Goal: Transaction & Acquisition: Purchase product/service

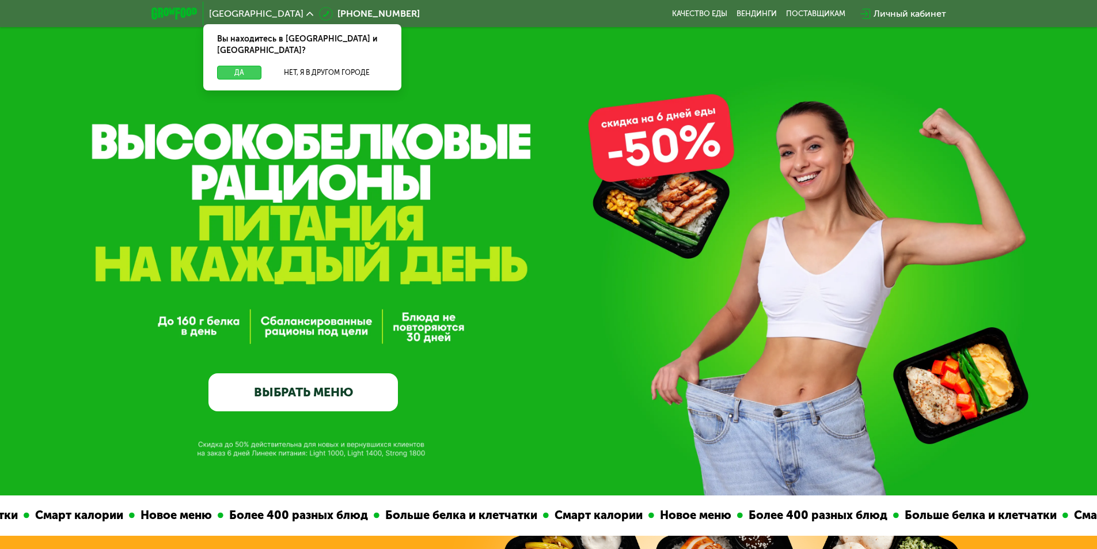
click at [238, 66] on button "Да" at bounding box center [239, 73] width 44 height 14
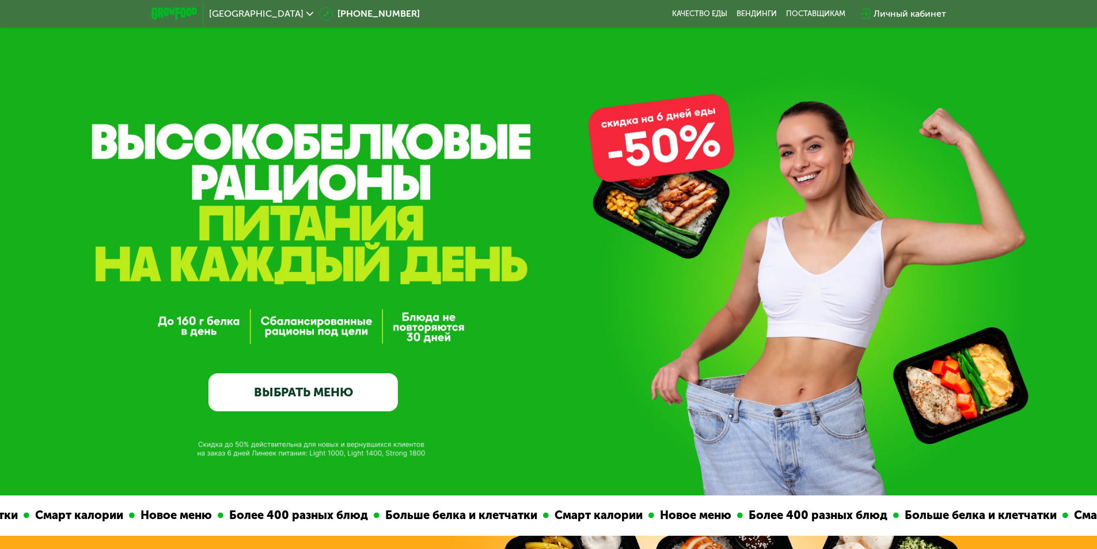
click at [283, 389] on link "ВЫБРАТЬ МЕНЮ" at bounding box center [302, 392] width 189 height 38
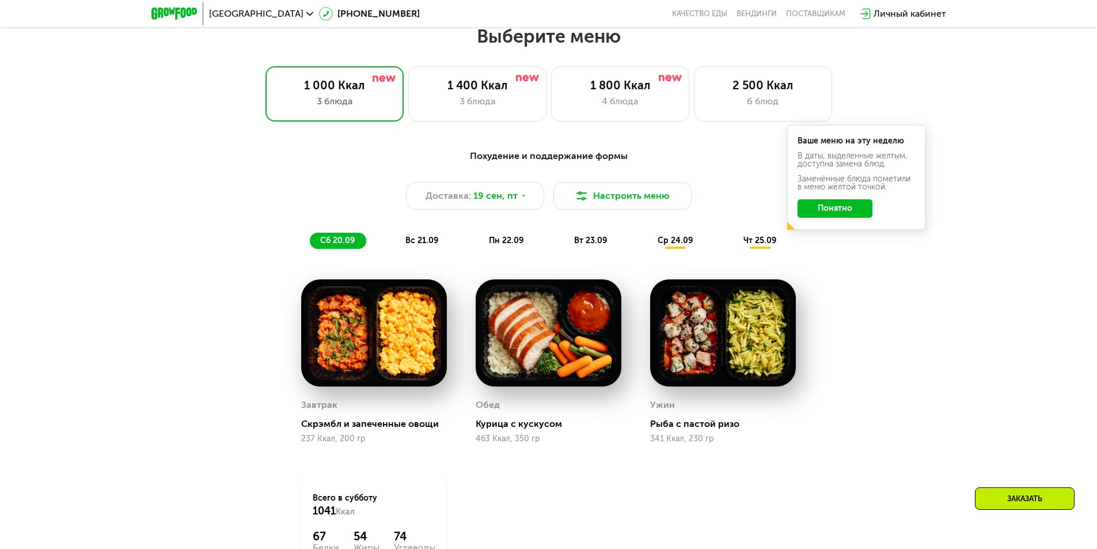
scroll to position [955, 0]
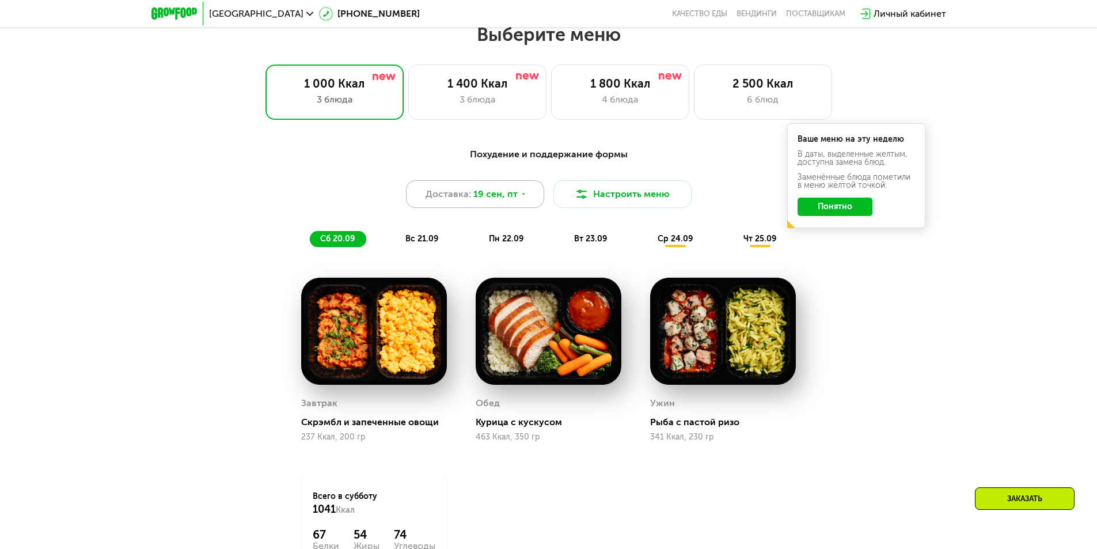
click at [525, 198] on icon at bounding box center [523, 194] width 7 height 7
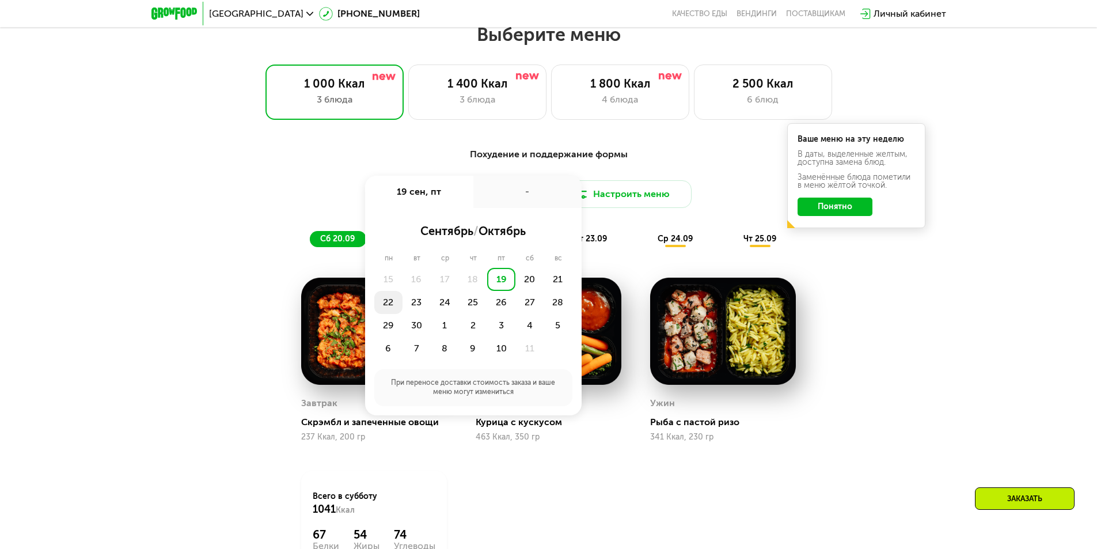
click at [385, 307] on div "22" at bounding box center [388, 302] width 28 height 23
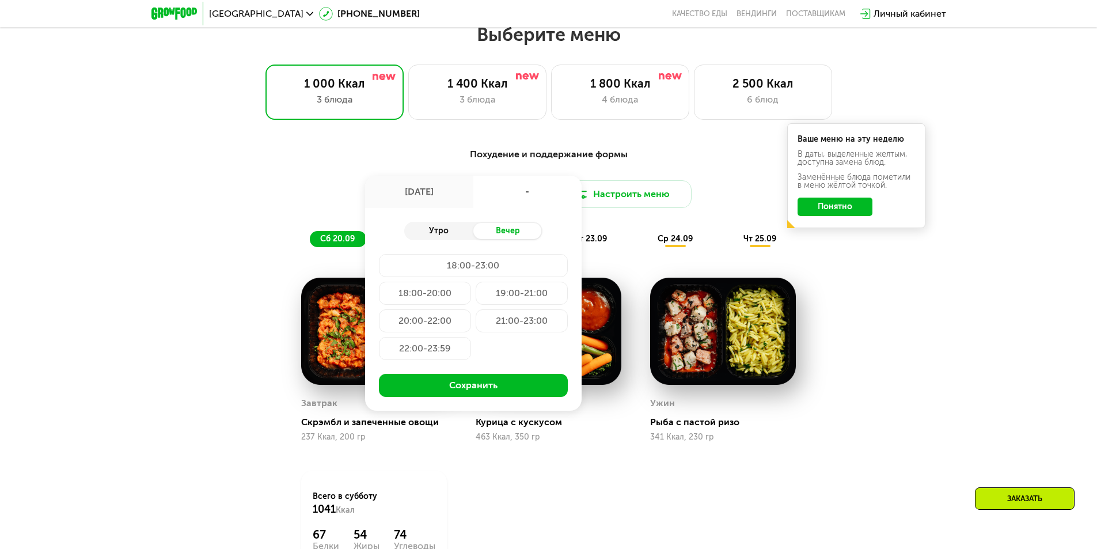
click at [438, 234] on div "Утро" at bounding box center [438, 231] width 69 height 16
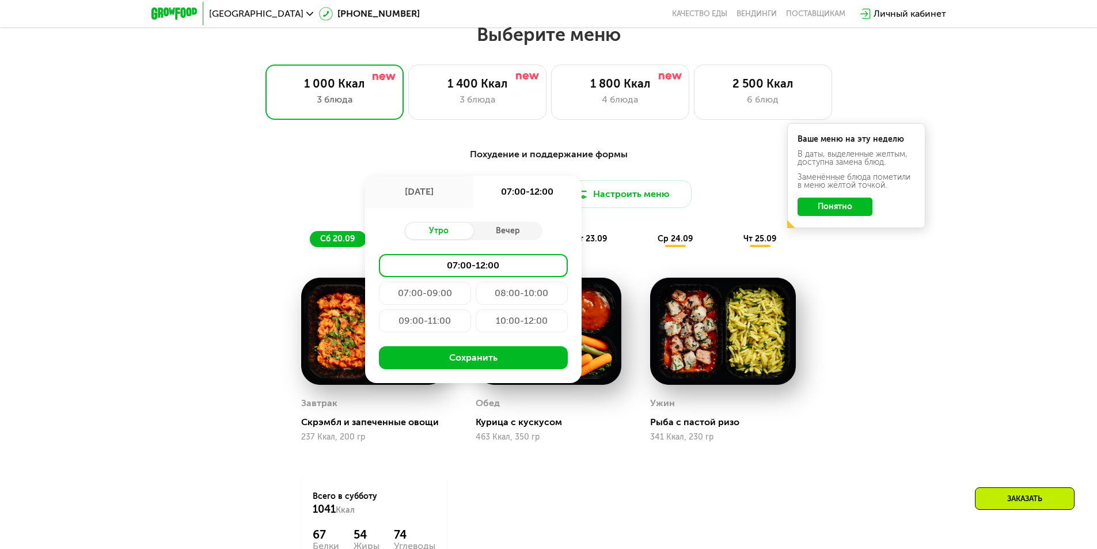
click at [515, 297] on div "08:00-10:00" at bounding box center [522, 293] width 92 height 23
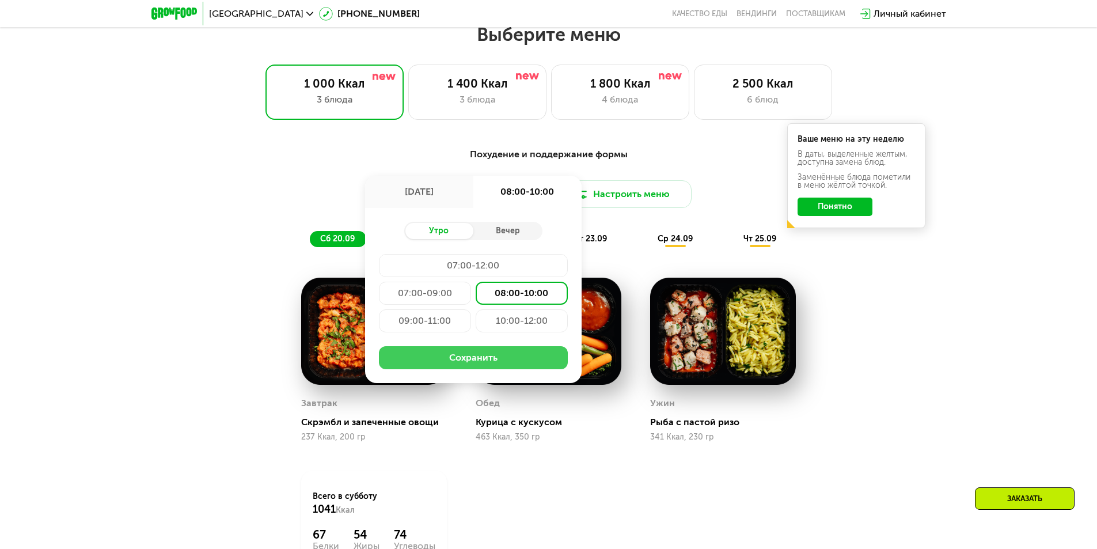
click at [464, 357] on button "Сохранить" at bounding box center [473, 357] width 189 height 23
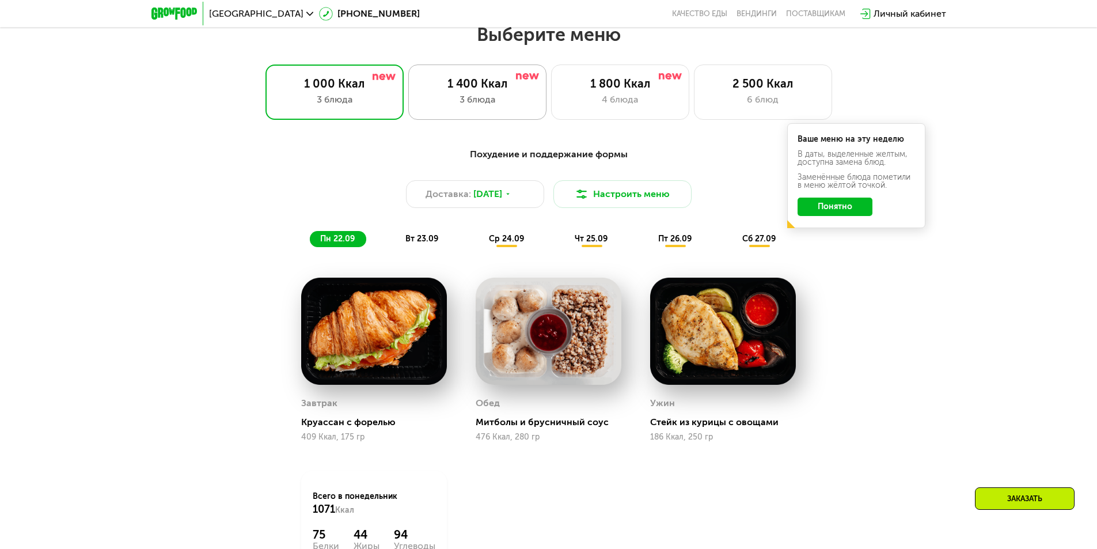
click at [471, 94] on div "1 400 Ккал 3 блюда" at bounding box center [477, 92] width 138 height 55
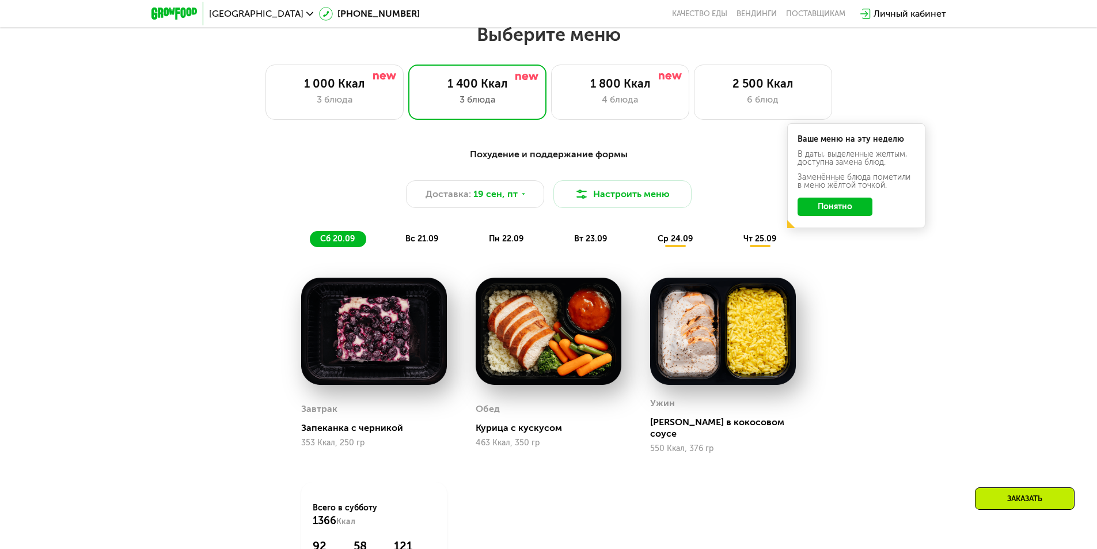
click at [510, 242] on span "пн 22.09" at bounding box center [506, 239] width 35 height 10
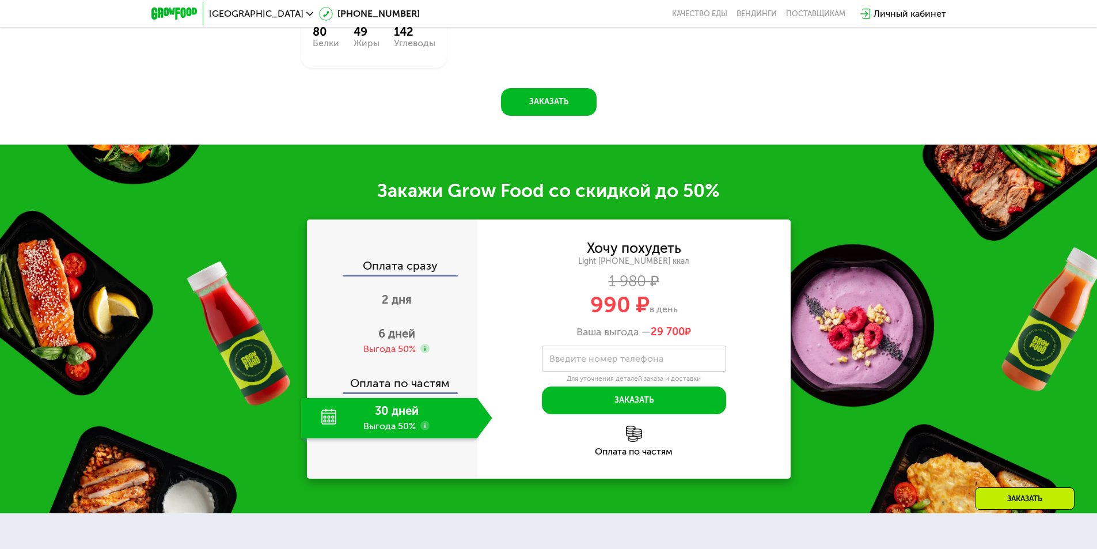
scroll to position [1416, 0]
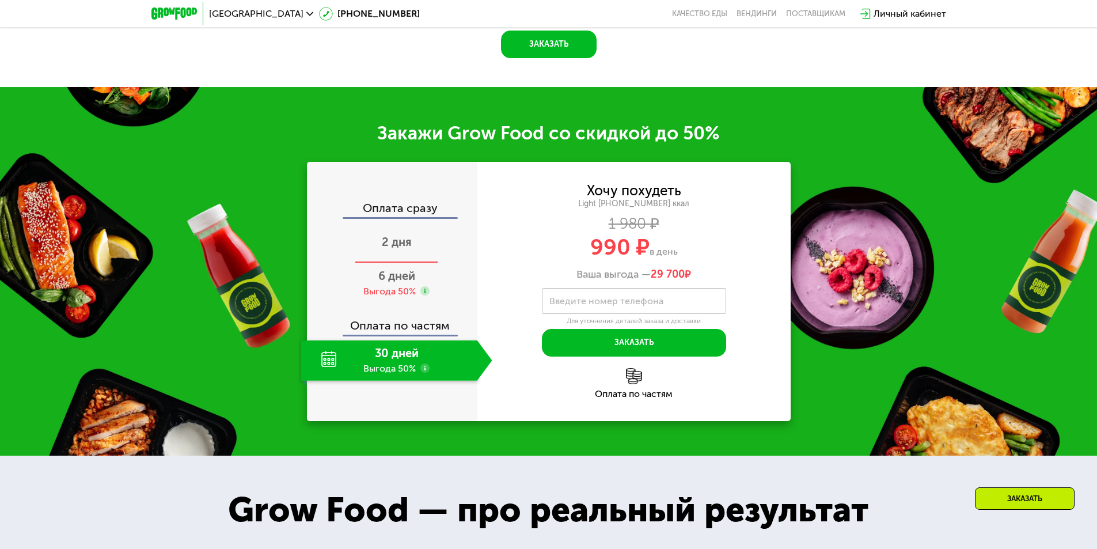
click at [392, 249] on span "2 дня" at bounding box center [397, 242] width 30 height 14
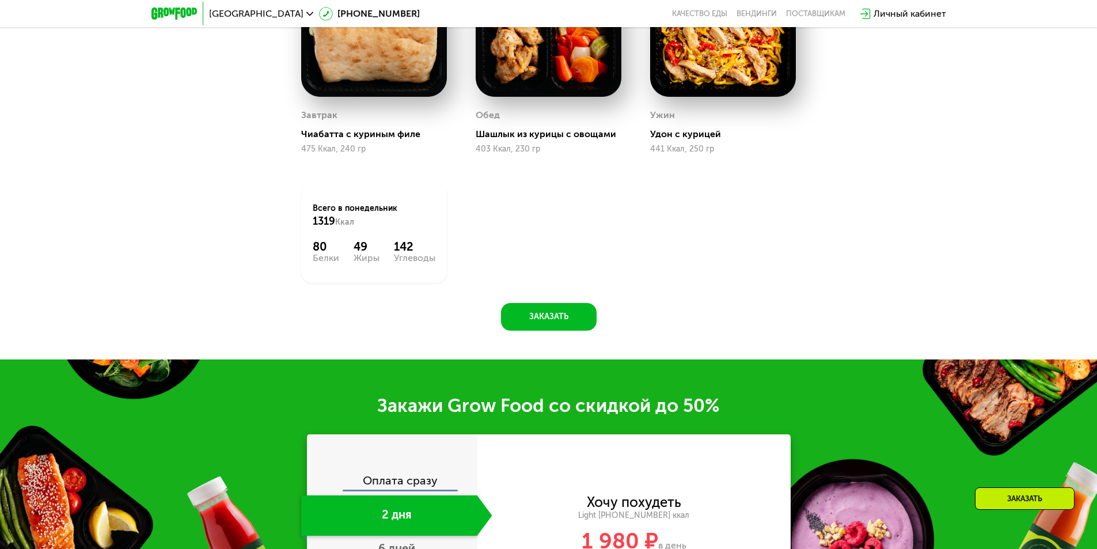
scroll to position [1473, 0]
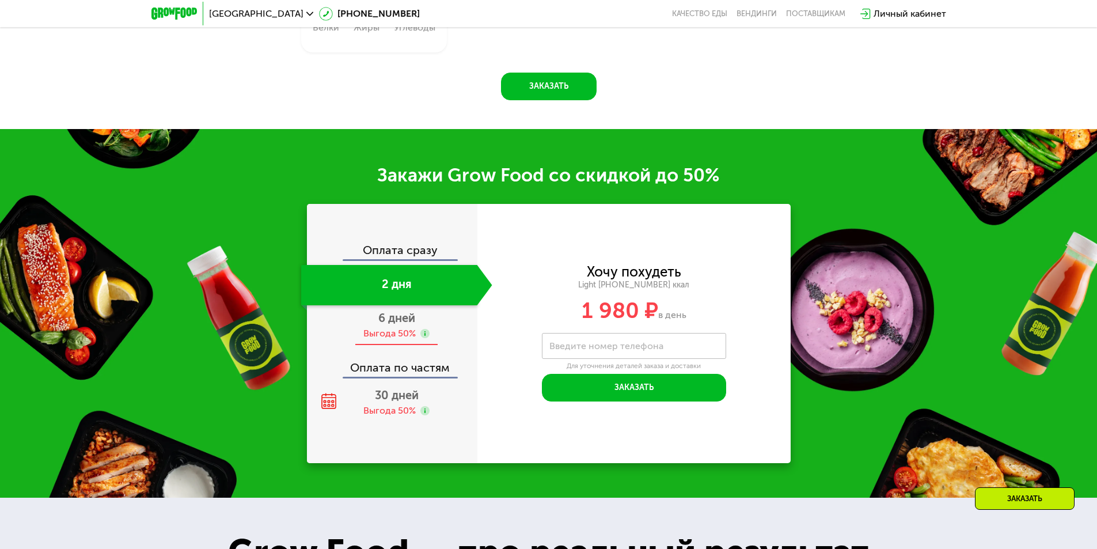
click at [388, 321] on span "6 дней" at bounding box center [396, 318] width 37 height 14
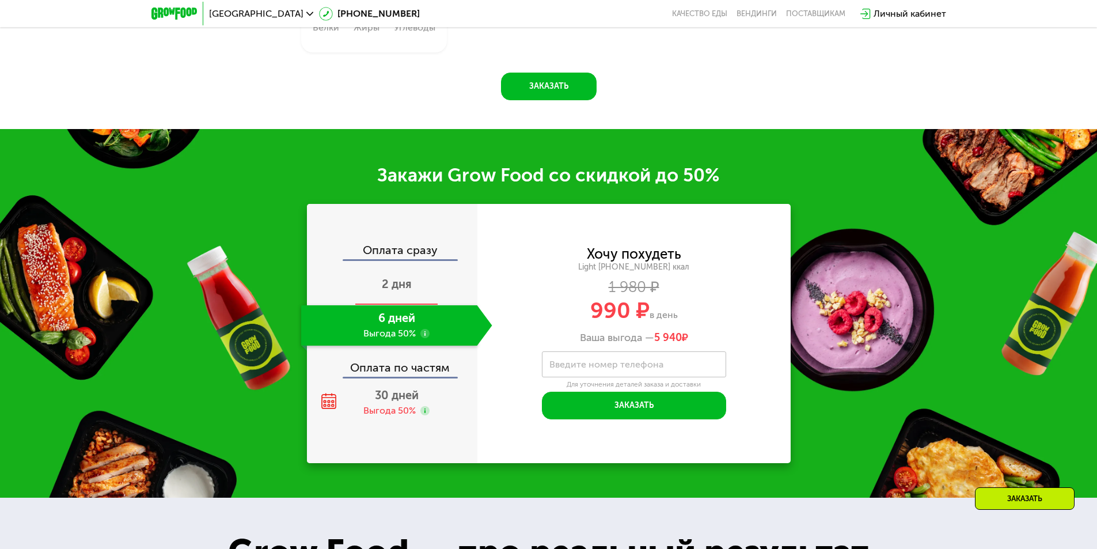
click at [400, 289] on span "2 дня" at bounding box center [397, 284] width 30 height 14
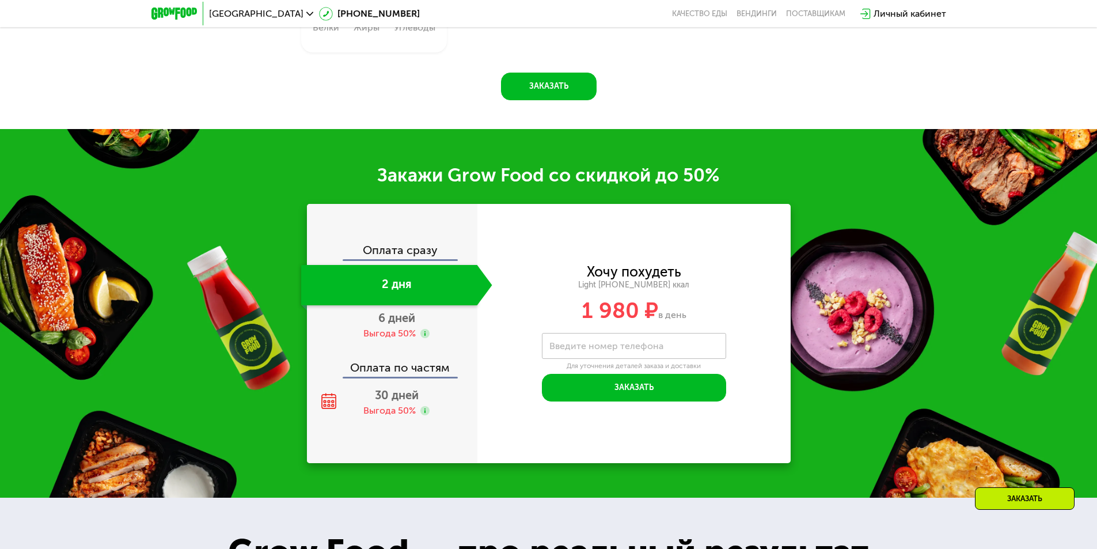
scroll to position [1243, 0]
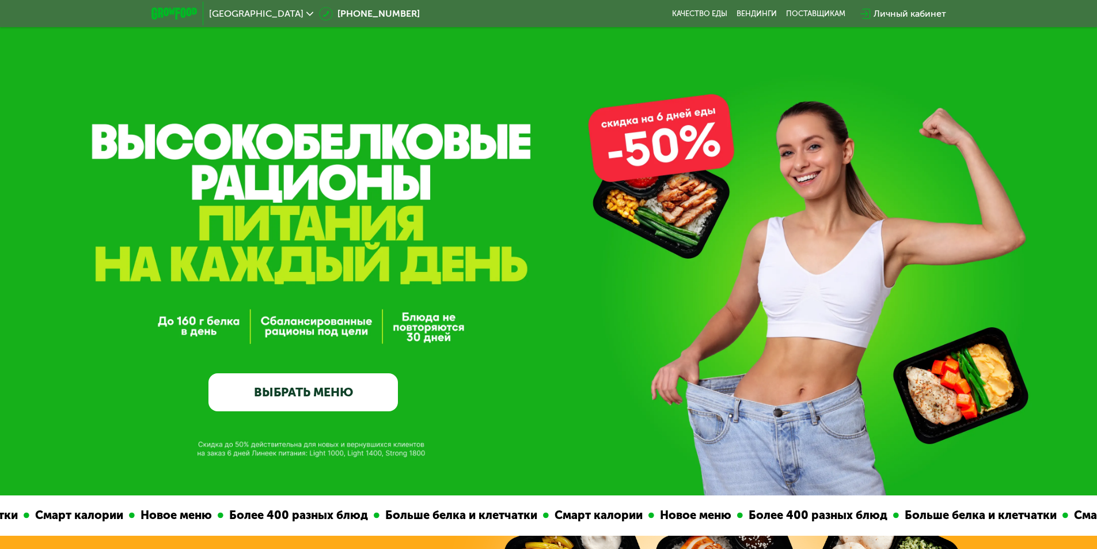
click at [286, 385] on link "ВЫБРАТЬ МЕНЮ" at bounding box center [302, 392] width 189 height 38
click at [289, 392] on link "ВЫБРАТЬ МЕНЮ" at bounding box center [302, 392] width 189 height 38
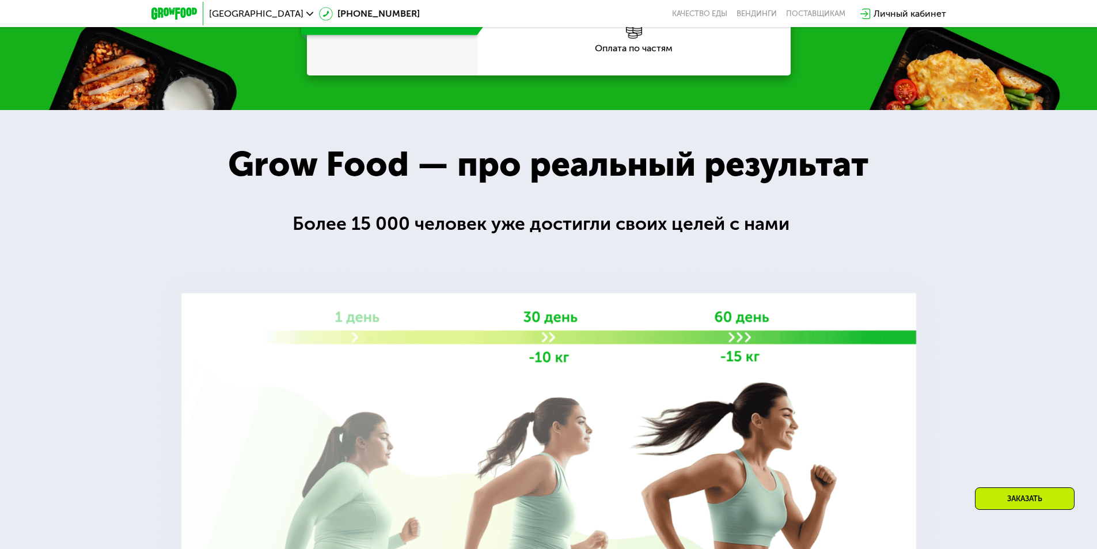
scroll to position [1531, 0]
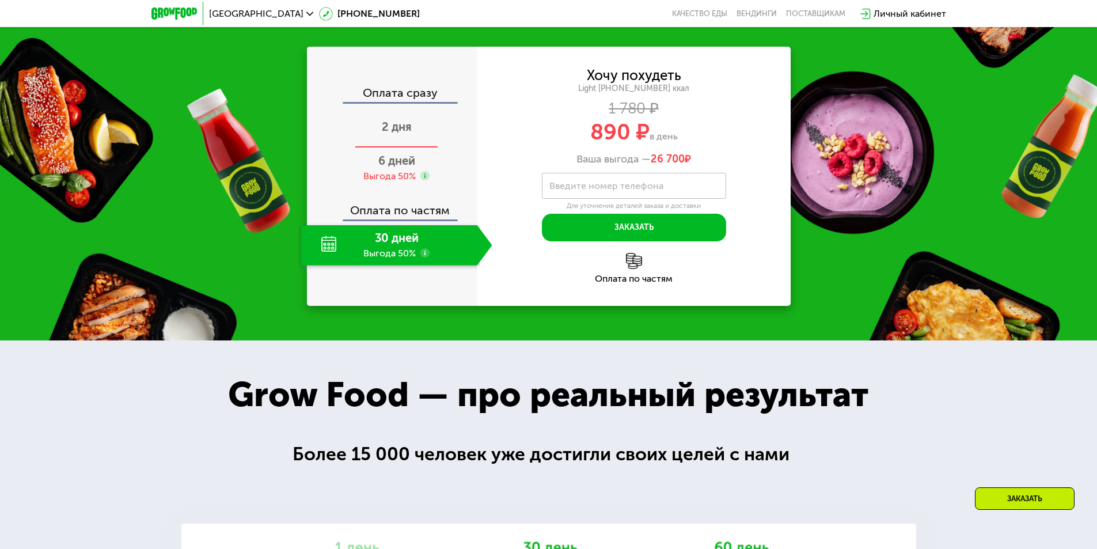
click at [392, 134] on span "2 дня" at bounding box center [397, 127] width 30 height 14
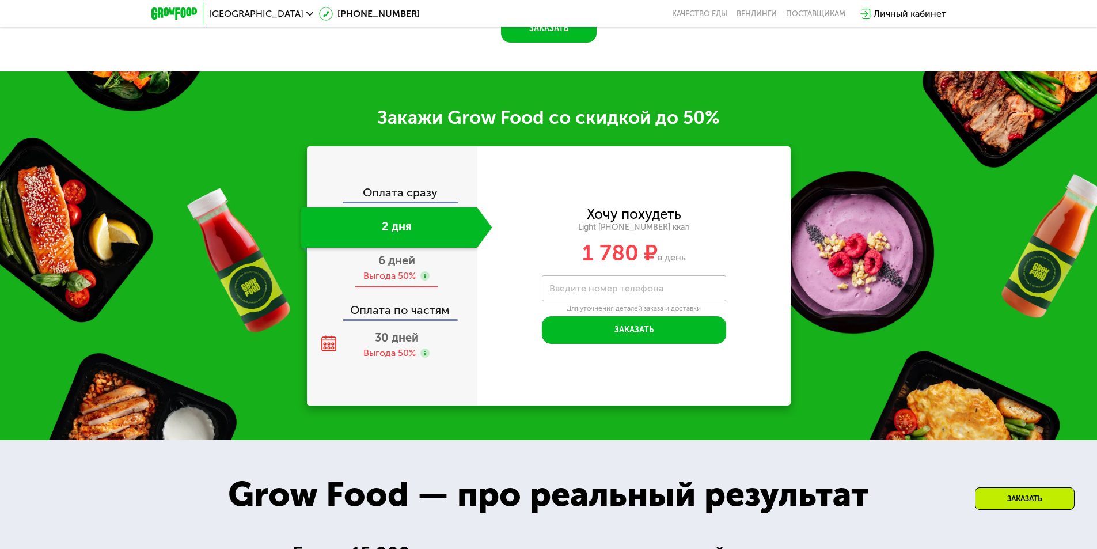
click at [384, 271] on div "6 дней Выгода 50%" at bounding box center [396, 268] width 191 height 40
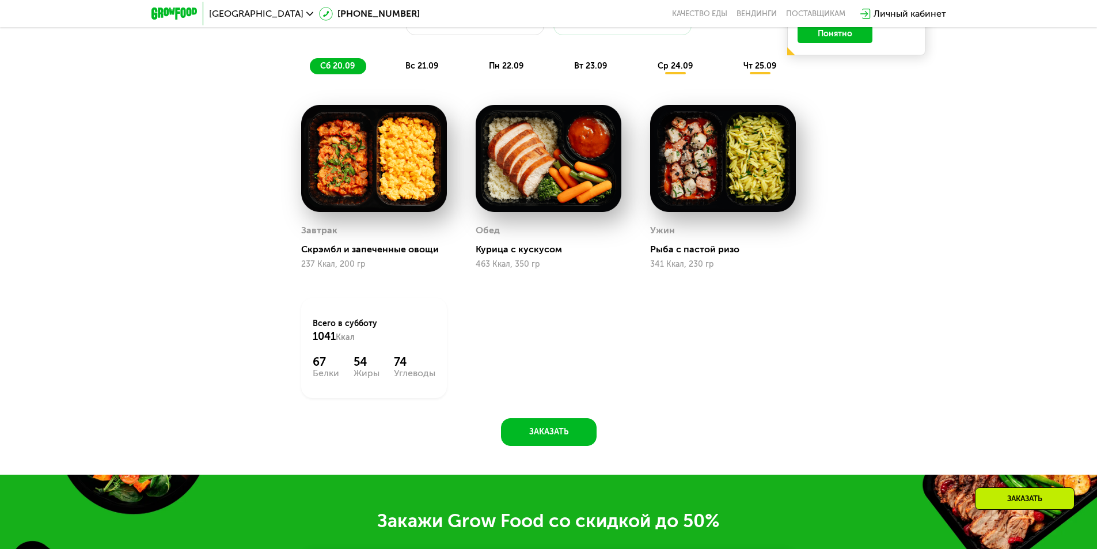
scroll to position [1012, 0]
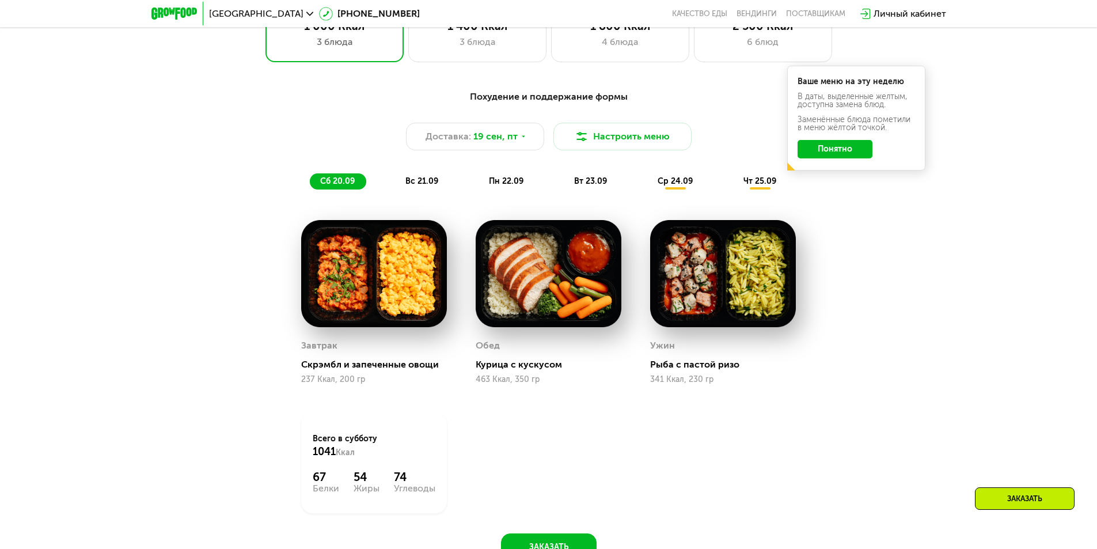
click at [499, 184] on span "пн 22.09" at bounding box center [506, 181] width 35 height 10
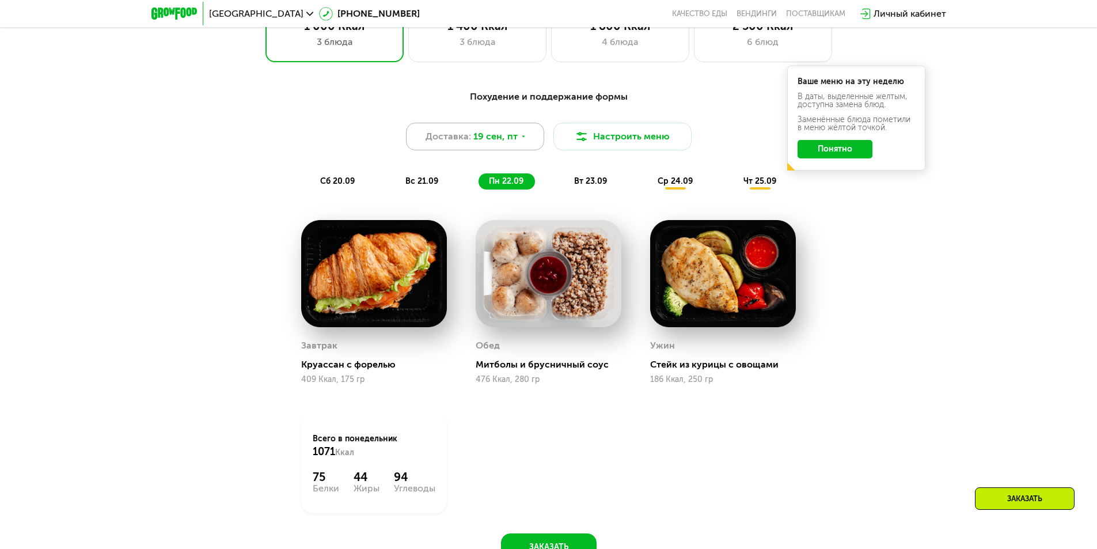
click at [525, 139] on div "Доставка: [DATE]" at bounding box center [475, 137] width 138 height 28
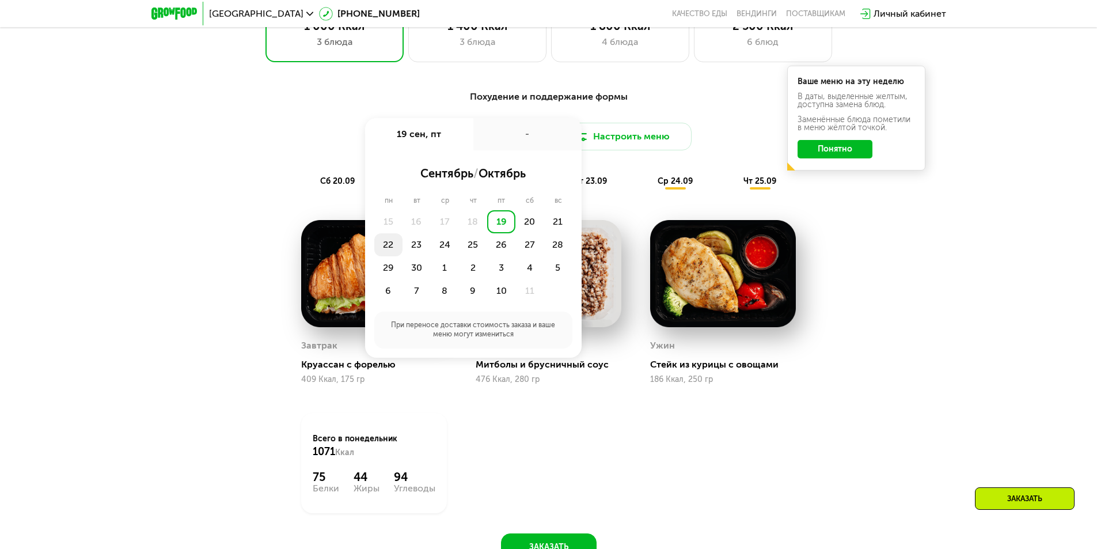
click at [388, 248] on div "22" at bounding box center [388, 244] width 28 height 23
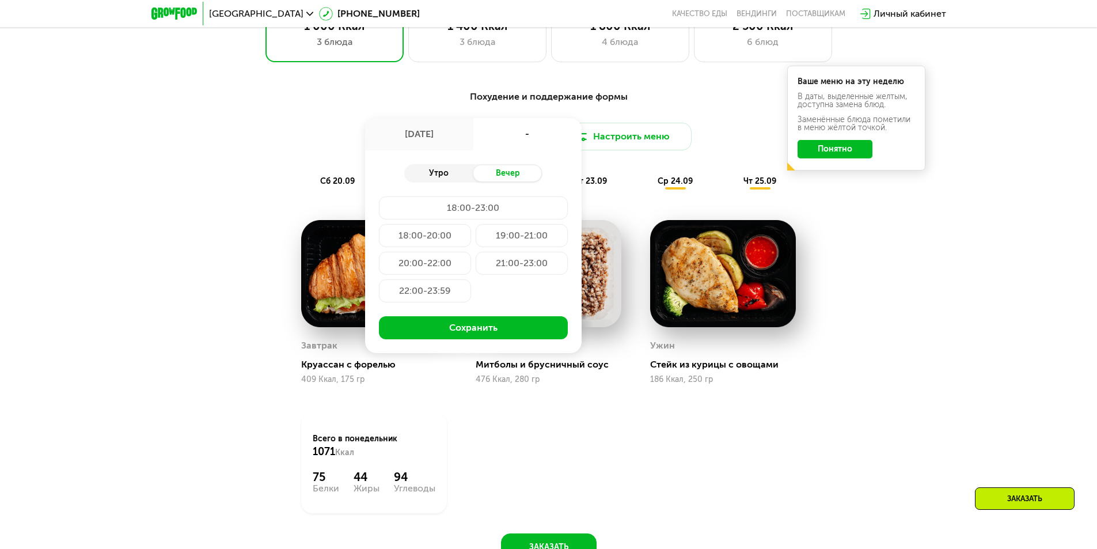
click at [439, 175] on div "Утро" at bounding box center [438, 173] width 69 height 16
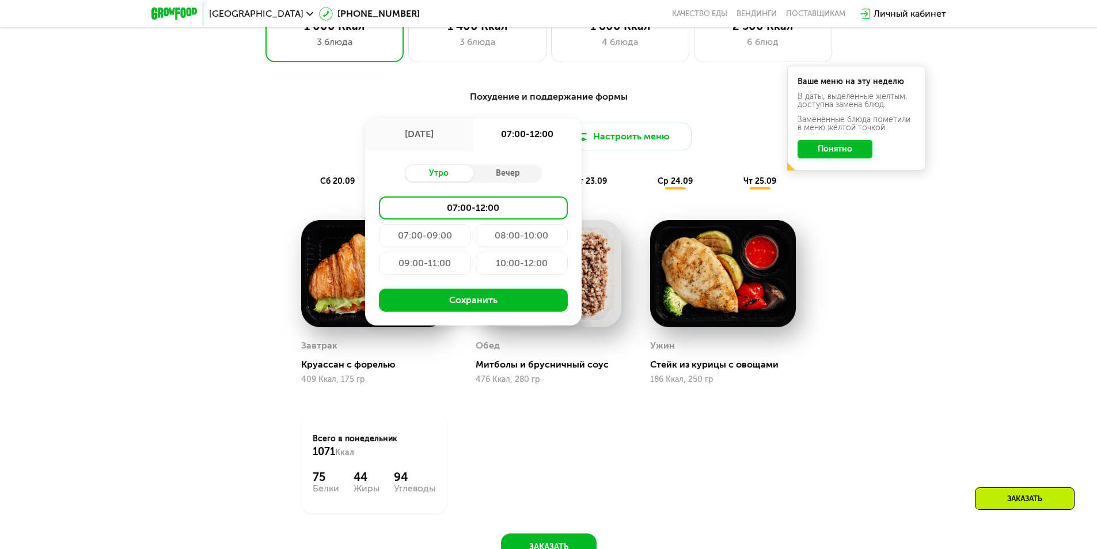
click at [526, 240] on div "08:00-10:00" at bounding box center [522, 235] width 92 height 23
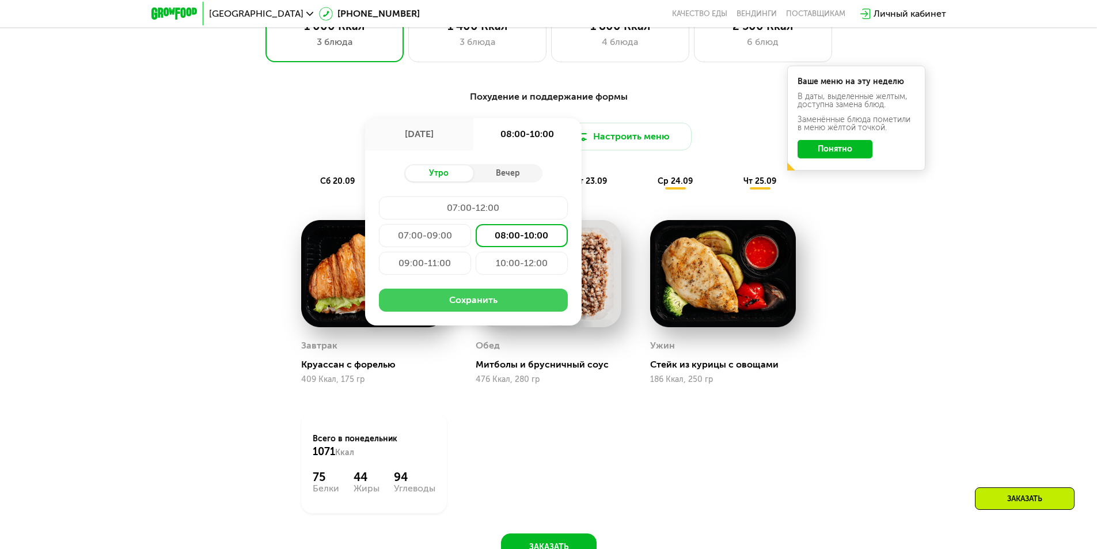
click at [461, 304] on button "Сохранить" at bounding box center [473, 300] width 189 height 23
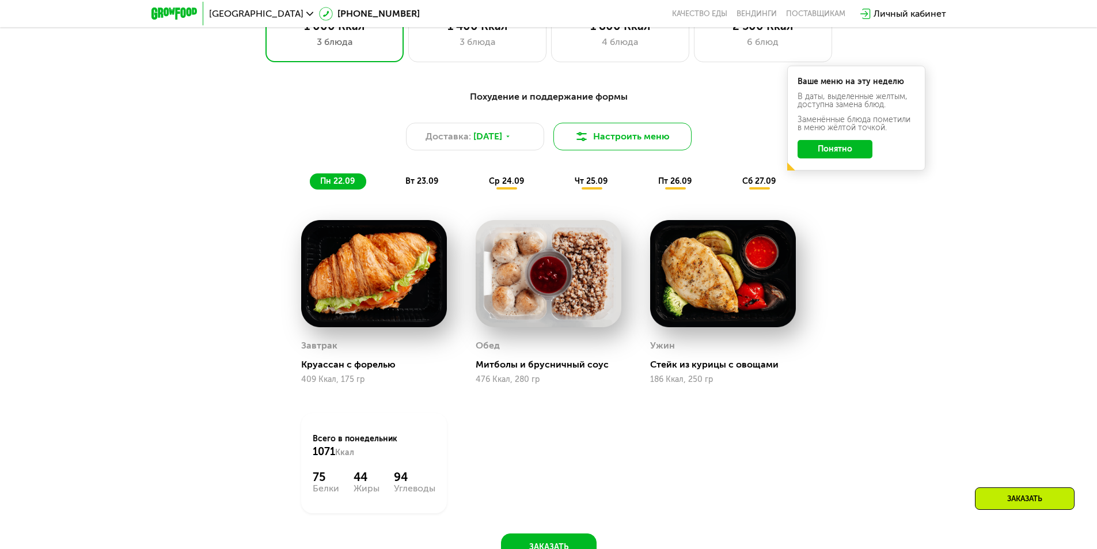
click at [598, 139] on button "Настроить меню" at bounding box center [622, 137] width 138 height 28
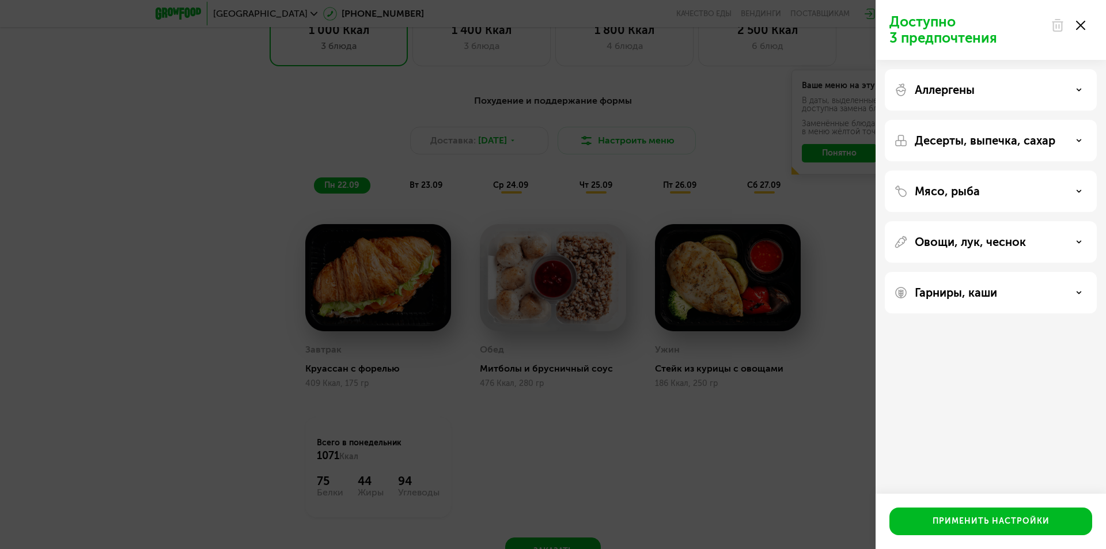
click at [1080, 24] on use at bounding box center [1080, 25] width 9 height 9
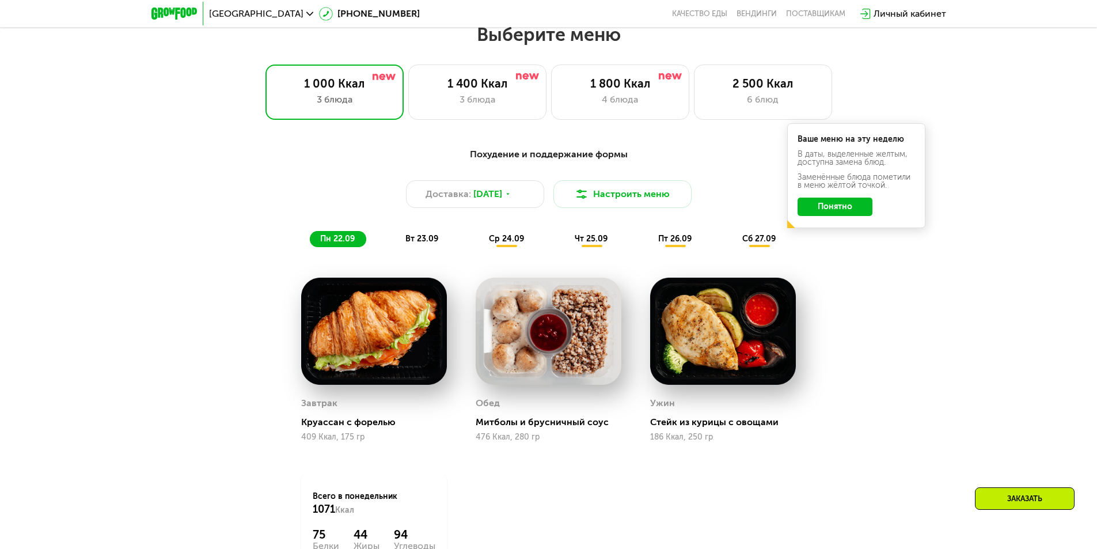
scroll to position [1070, 0]
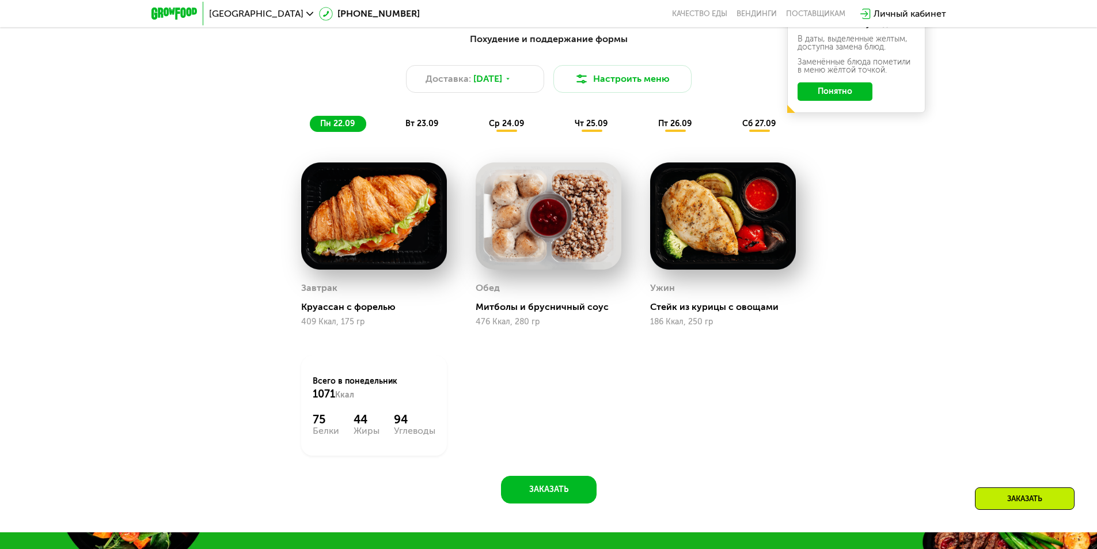
click at [416, 125] on span "вт 23.09" at bounding box center [421, 124] width 33 height 10
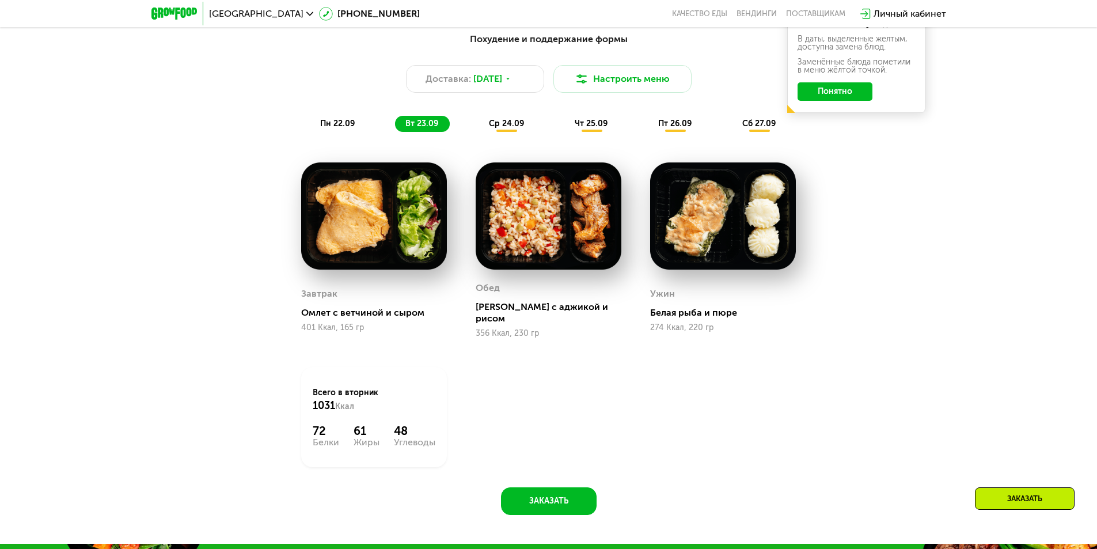
click at [503, 128] on span "ср 24.09" at bounding box center [506, 124] width 35 height 10
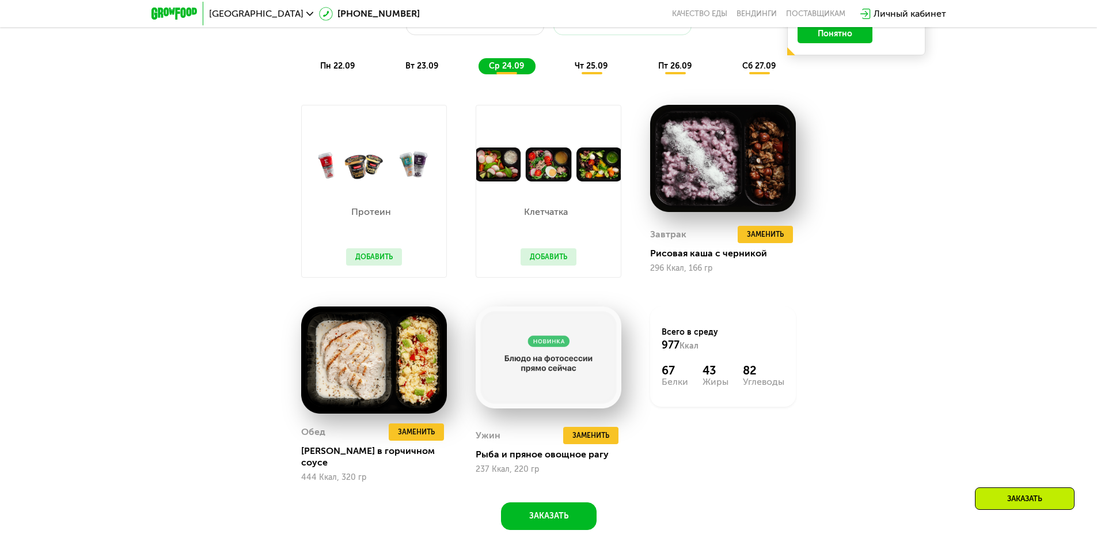
scroll to position [897, 0]
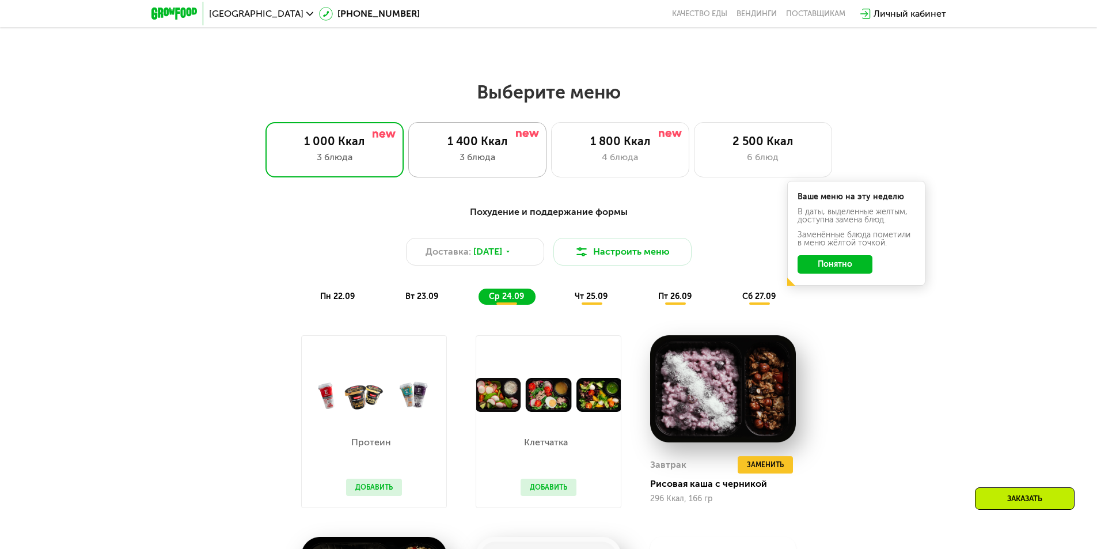
click at [457, 141] on div "1 400 Ккал" at bounding box center [477, 141] width 114 height 14
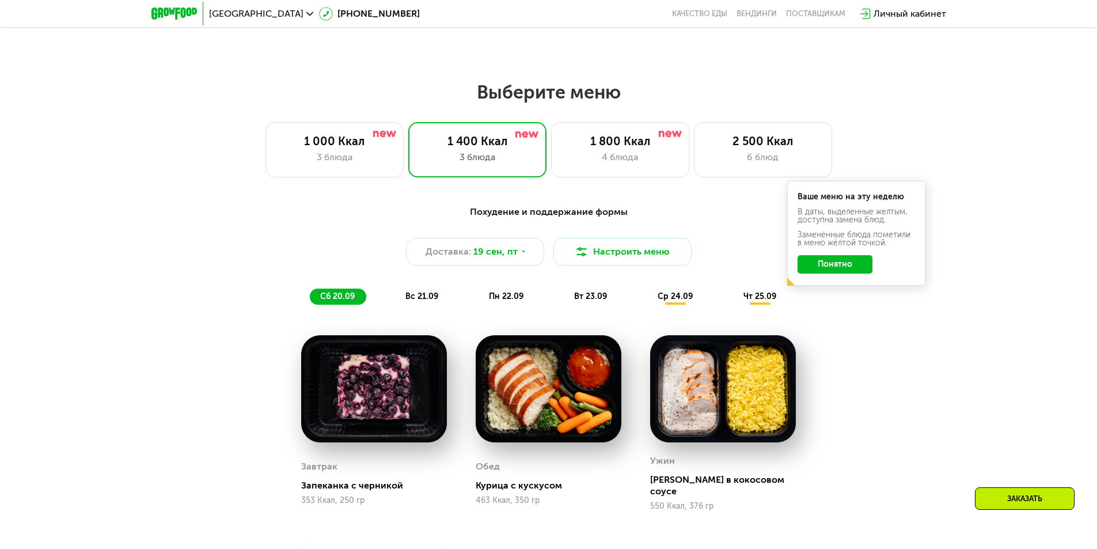
click at [509, 297] on span "пн 22.09" at bounding box center [506, 296] width 35 height 10
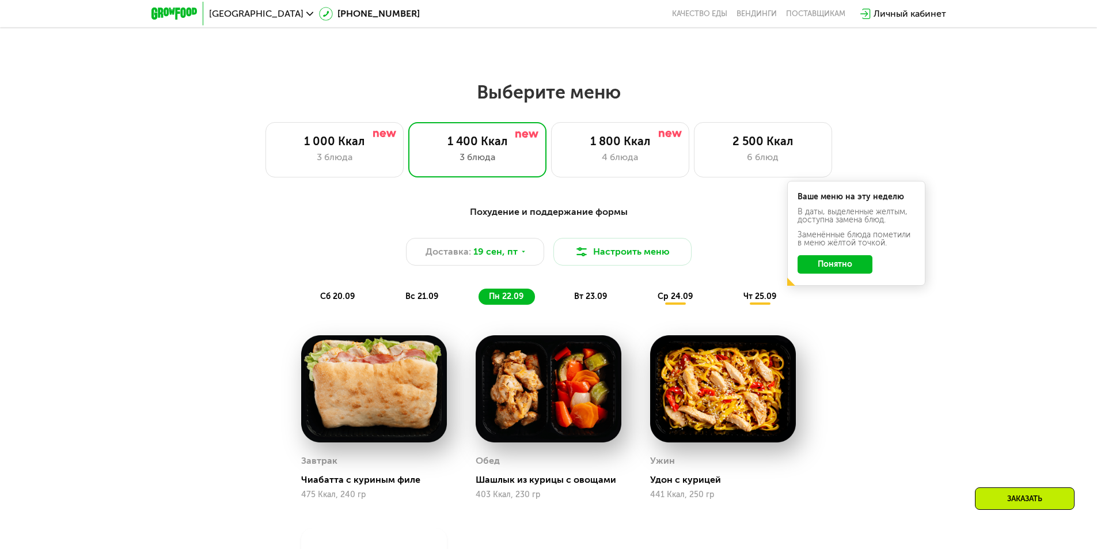
click at [601, 299] on span "вт 23.09" at bounding box center [590, 296] width 33 height 10
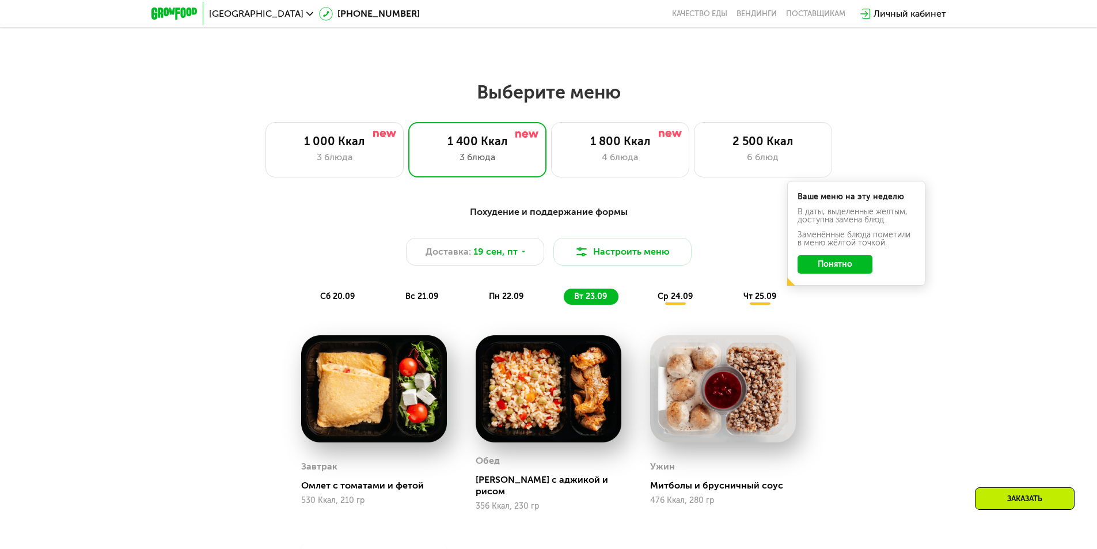
click at [673, 299] on span "ср 24.09" at bounding box center [675, 296] width 35 height 10
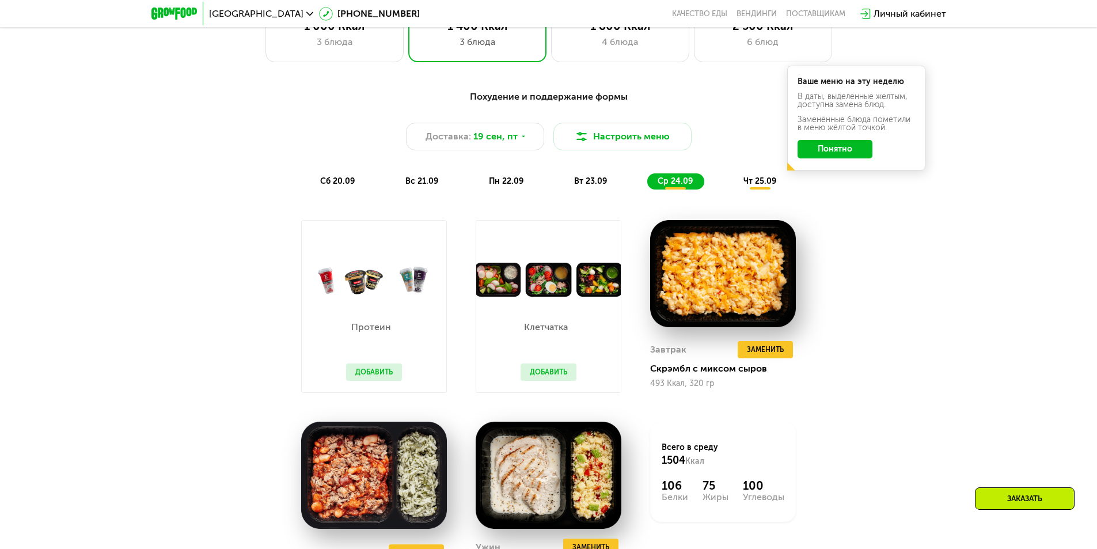
scroll to position [840, 0]
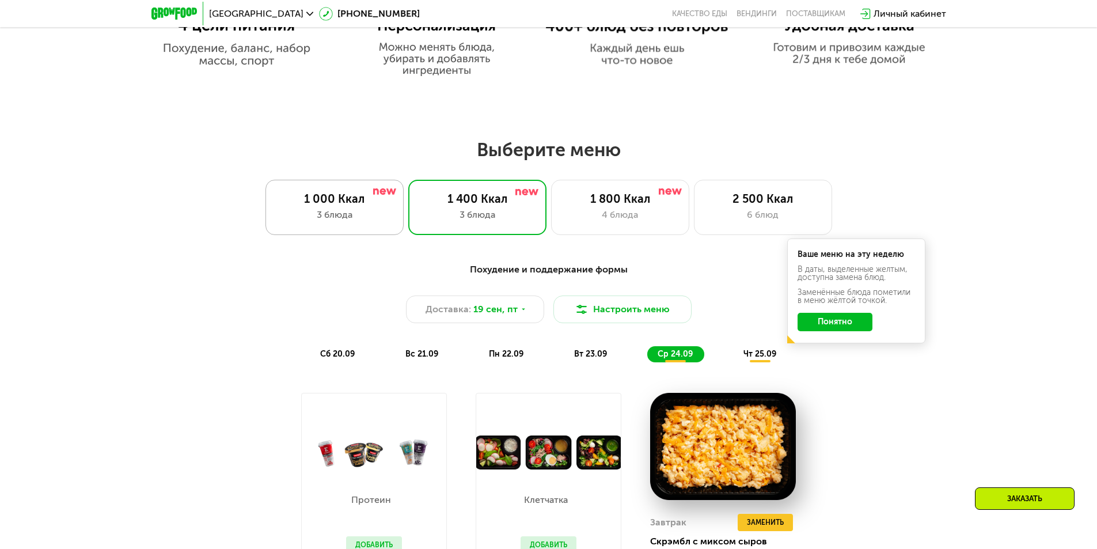
click at [317, 205] on div "1 000 Ккал" at bounding box center [335, 199] width 114 height 14
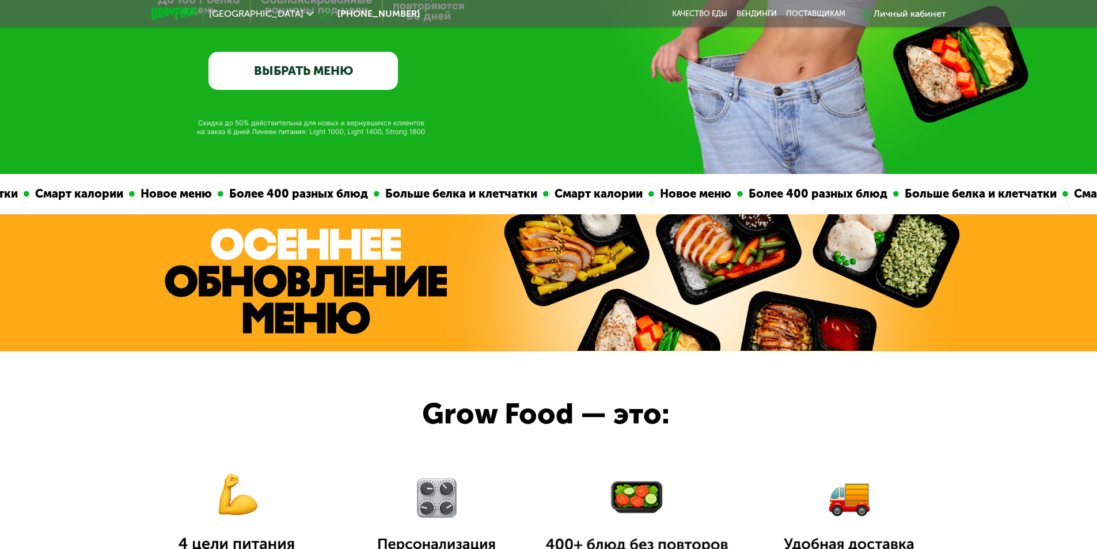
scroll to position [0, 0]
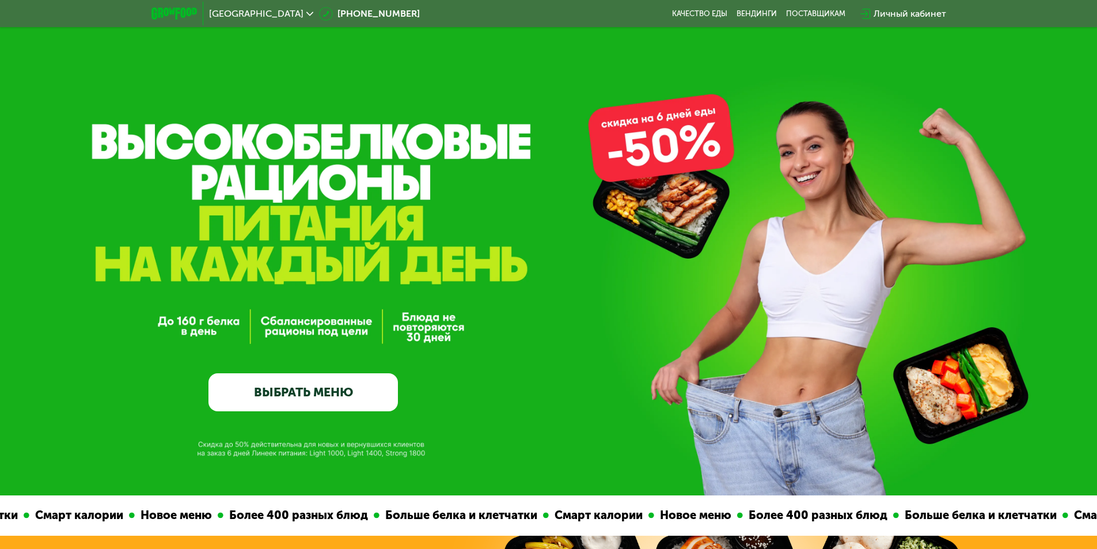
click at [275, 396] on link "ВЫБРАТЬ МЕНЮ" at bounding box center [302, 392] width 189 height 38
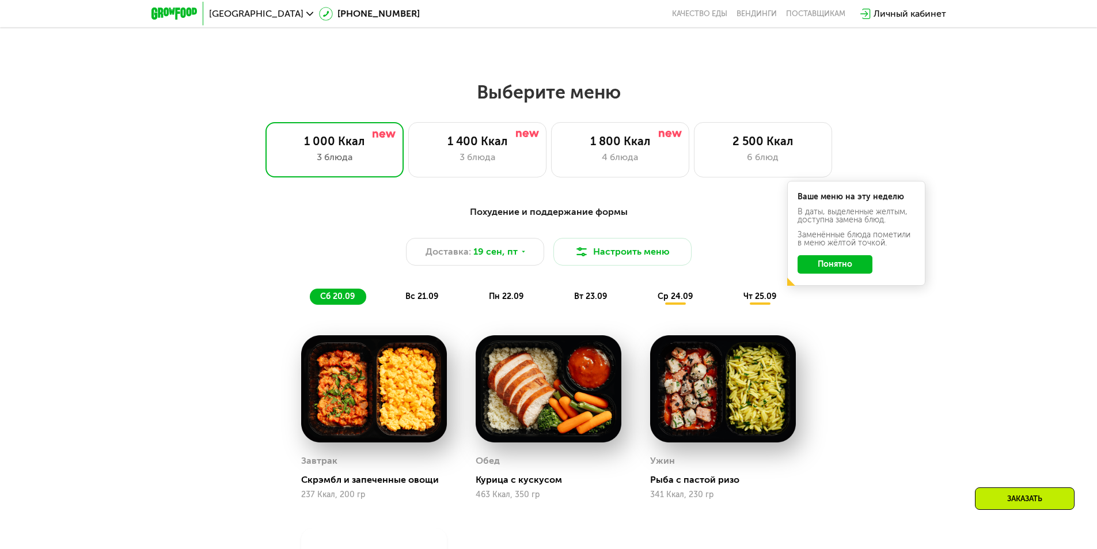
scroll to position [725, 0]
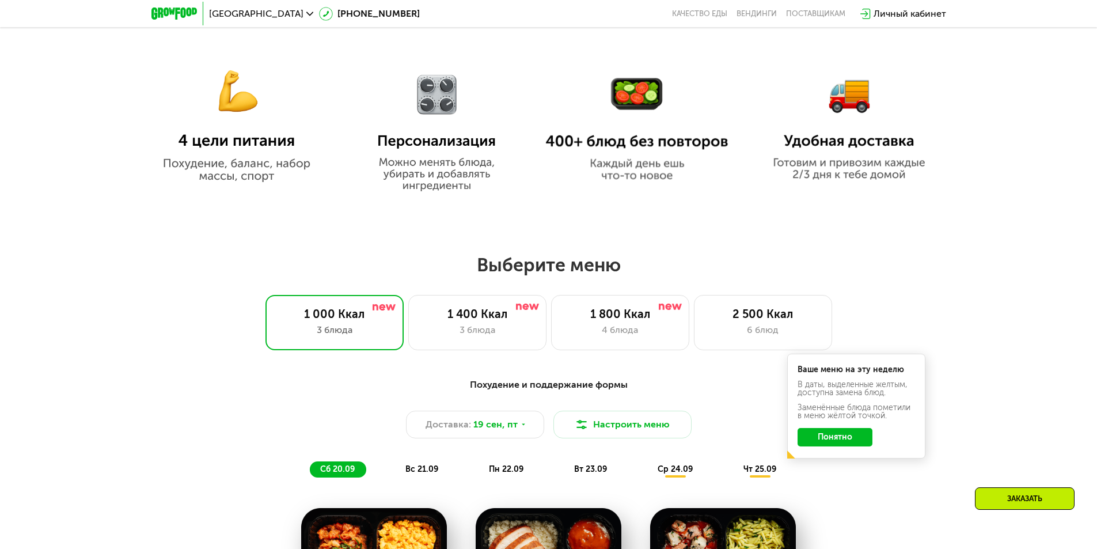
click at [845, 441] on button "Понятно" at bounding box center [835, 437] width 75 height 18
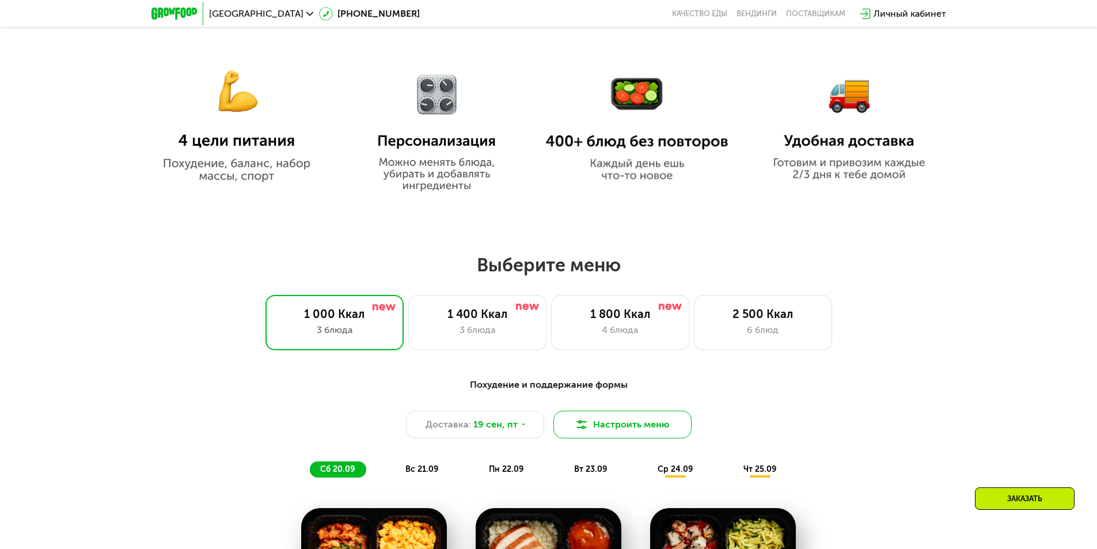
click at [599, 423] on button "Настроить меню" at bounding box center [622, 425] width 138 height 28
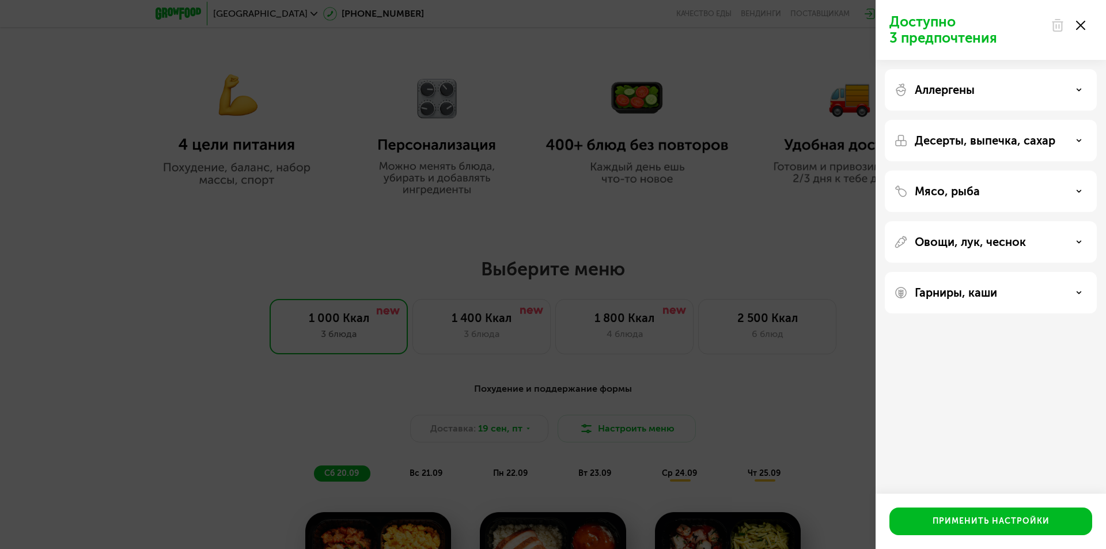
click at [1079, 22] on icon at bounding box center [1080, 25] width 9 height 9
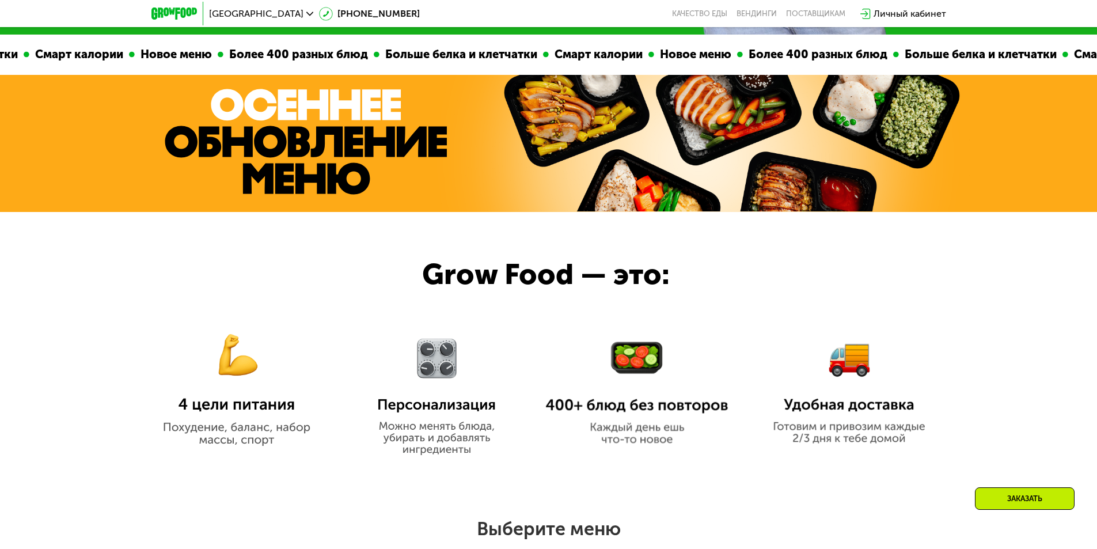
scroll to position [749, 0]
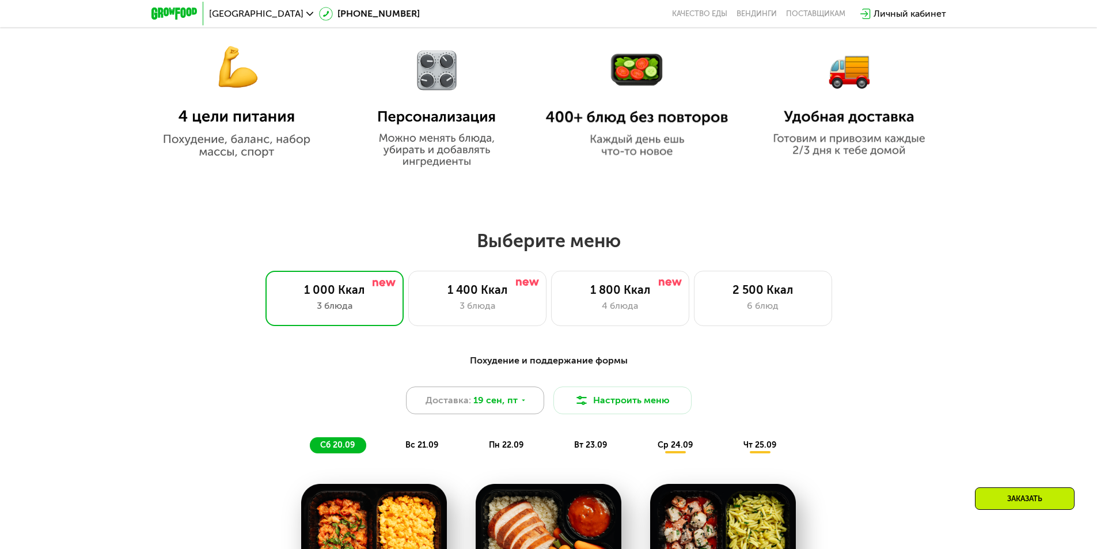
click at [521, 400] on div "Доставка: [DATE]" at bounding box center [475, 400] width 138 height 28
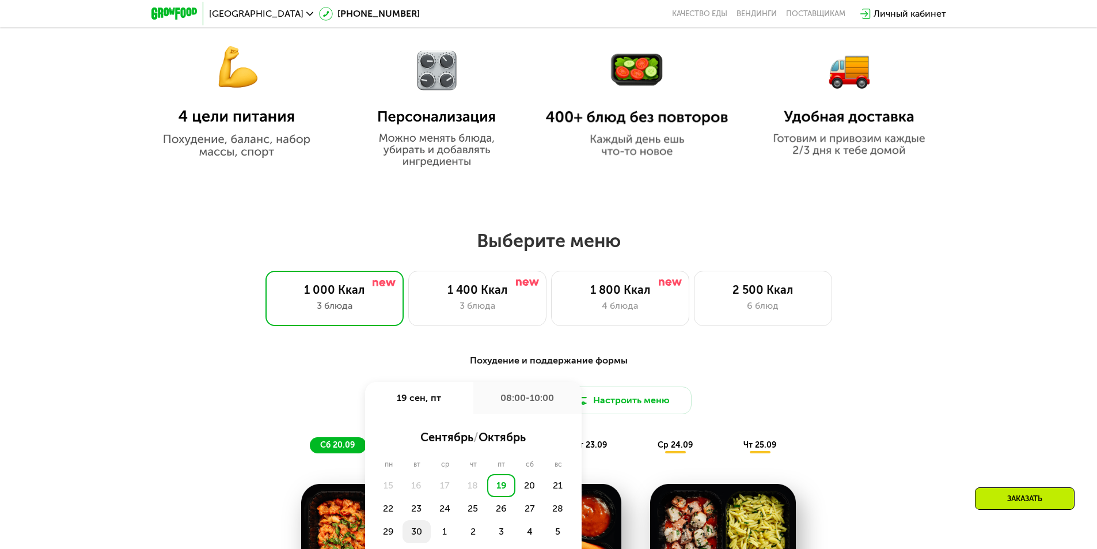
scroll to position [806, 0]
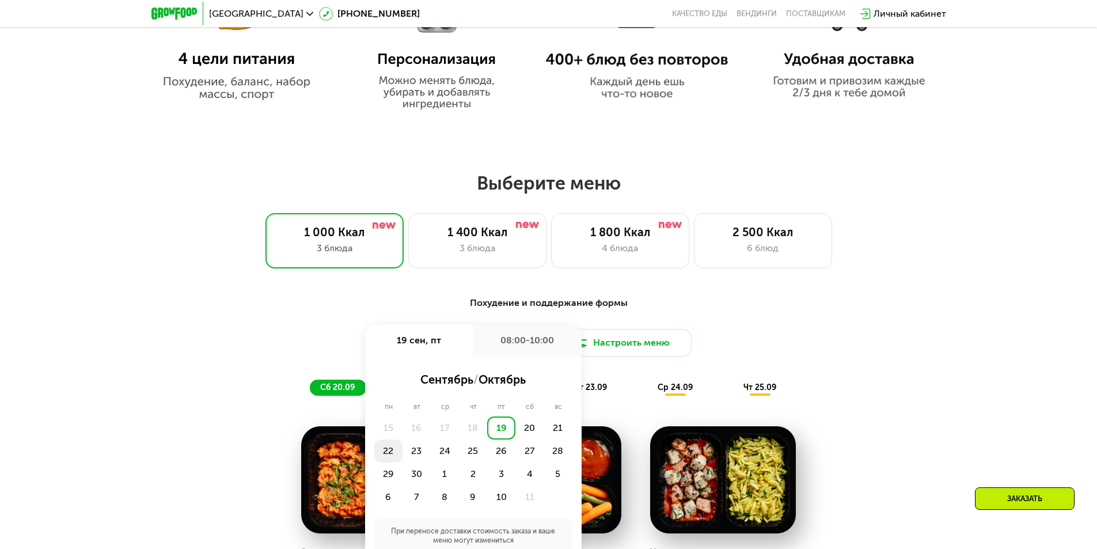
click at [384, 456] on div "22" at bounding box center [388, 450] width 28 height 23
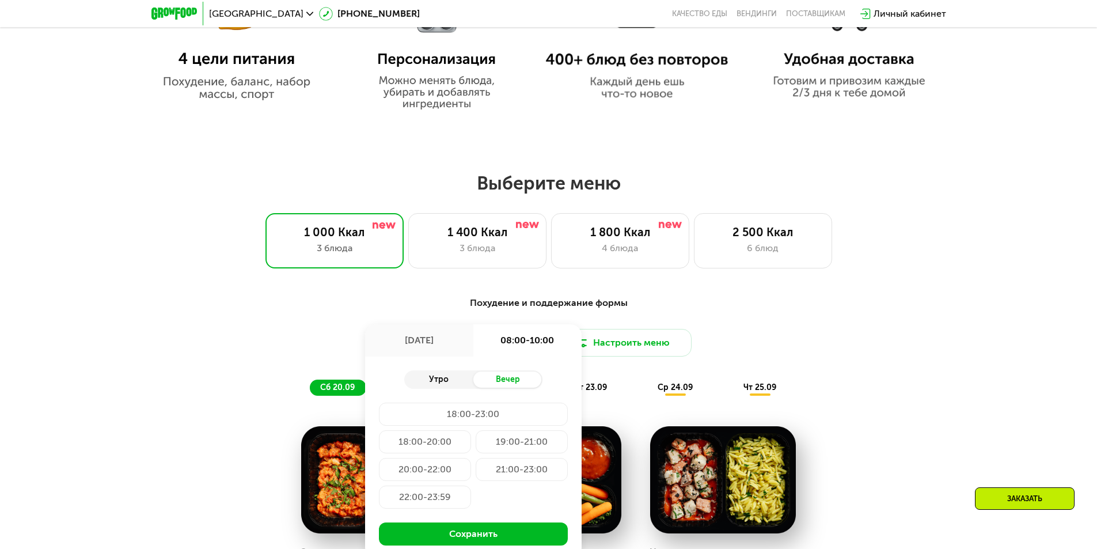
click at [435, 382] on div "Утро" at bounding box center [438, 379] width 69 height 16
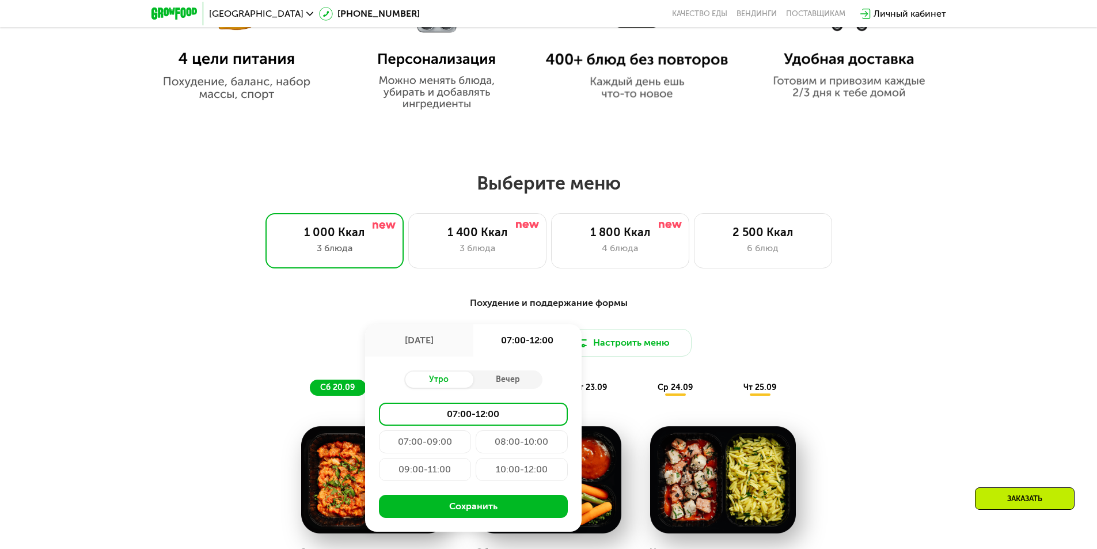
click at [535, 442] on div "08:00-10:00" at bounding box center [522, 441] width 92 height 23
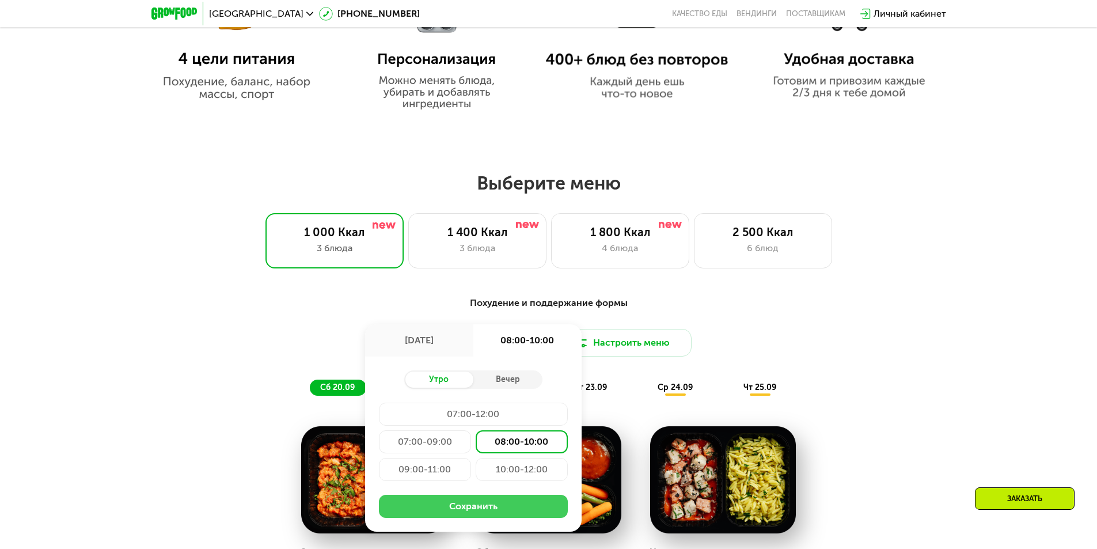
click at [468, 513] on button "Сохранить" at bounding box center [473, 506] width 189 height 23
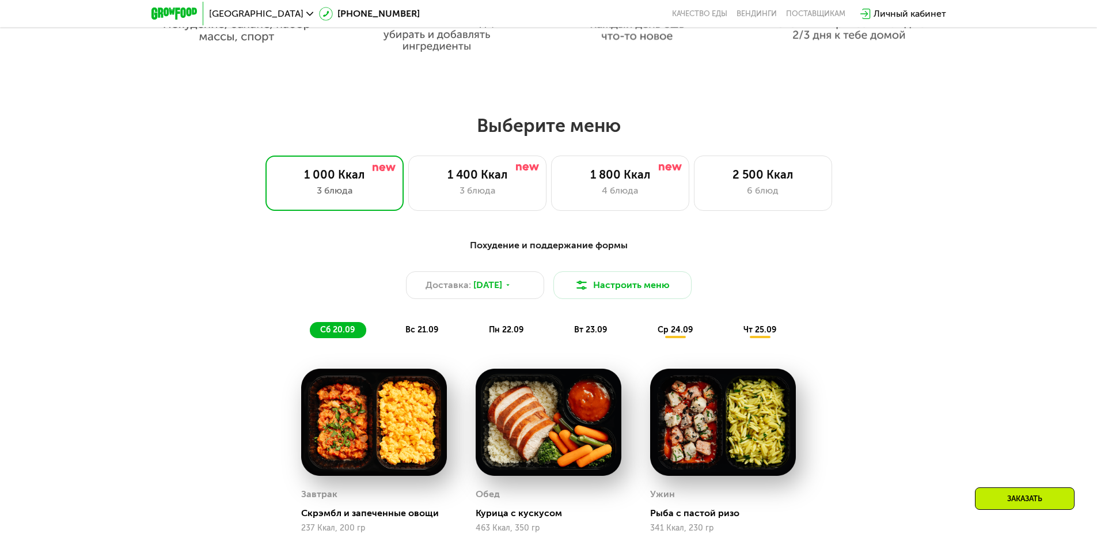
scroll to position [921, 0]
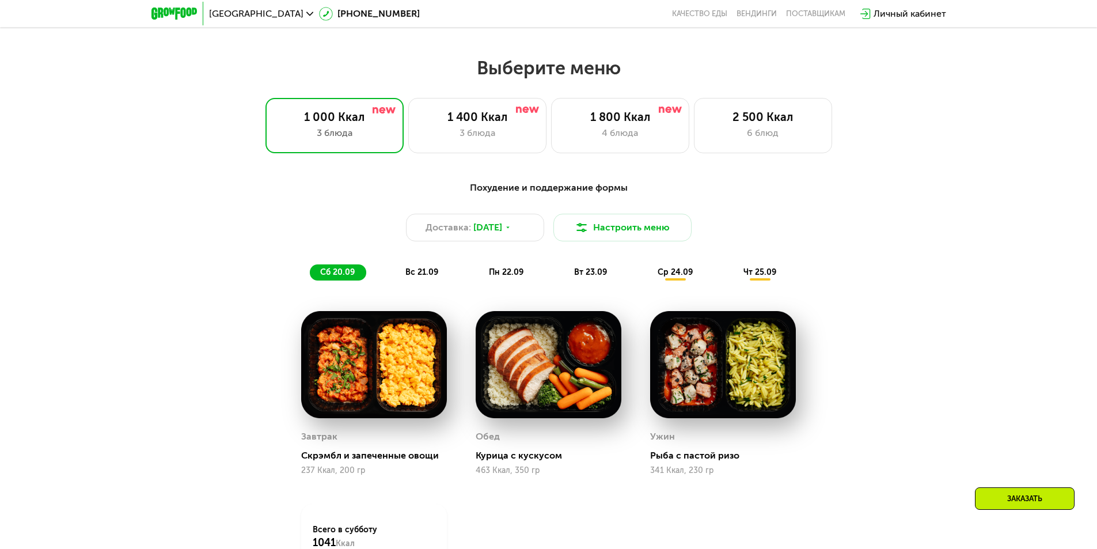
click at [507, 274] on span "пн 22.09" at bounding box center [506, 272] width 35 height 10
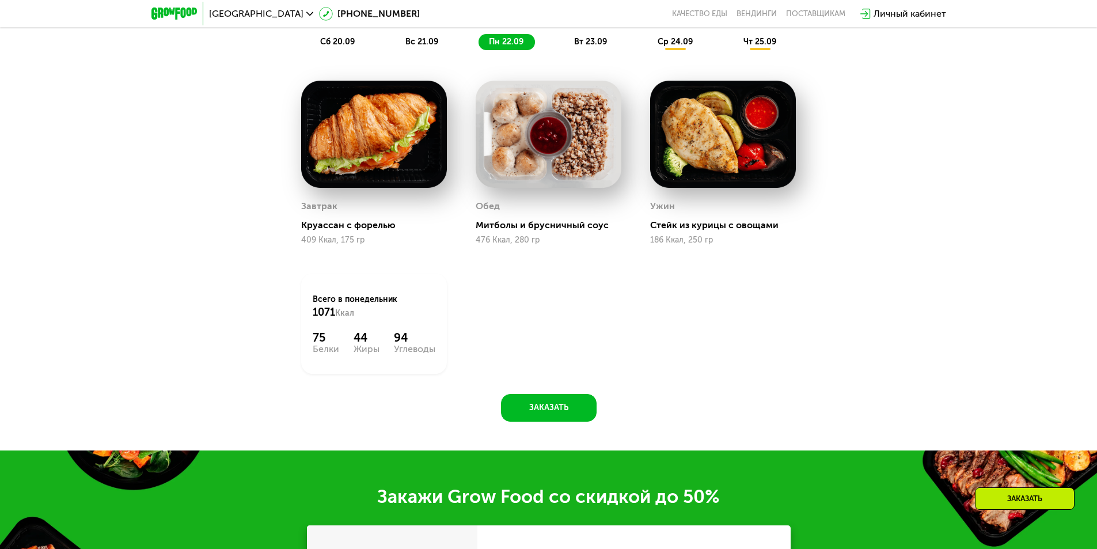
scroll to position [1440, 0]
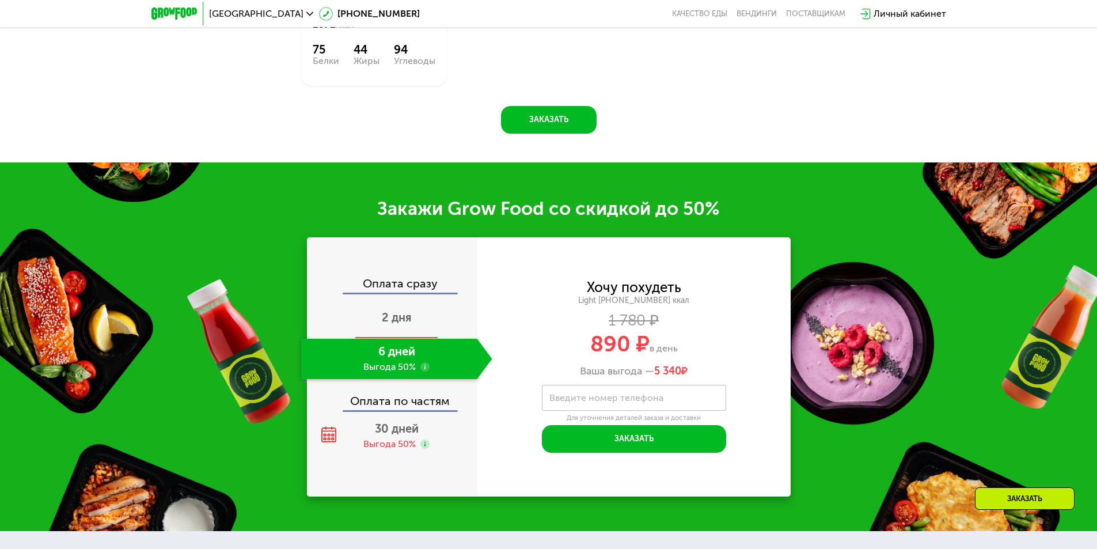
click at [394, 310] on div "2 дня" at bounding box center [396, 318] width 191 height 40
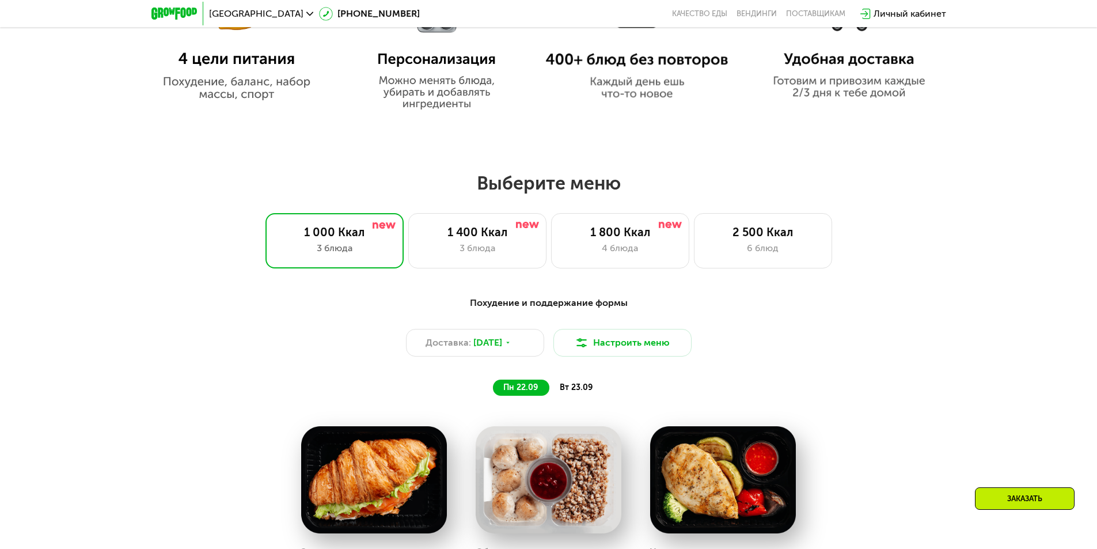
scroll to position [403, 0]
